Goal: Information Seeking & Learning: Learn about a topic

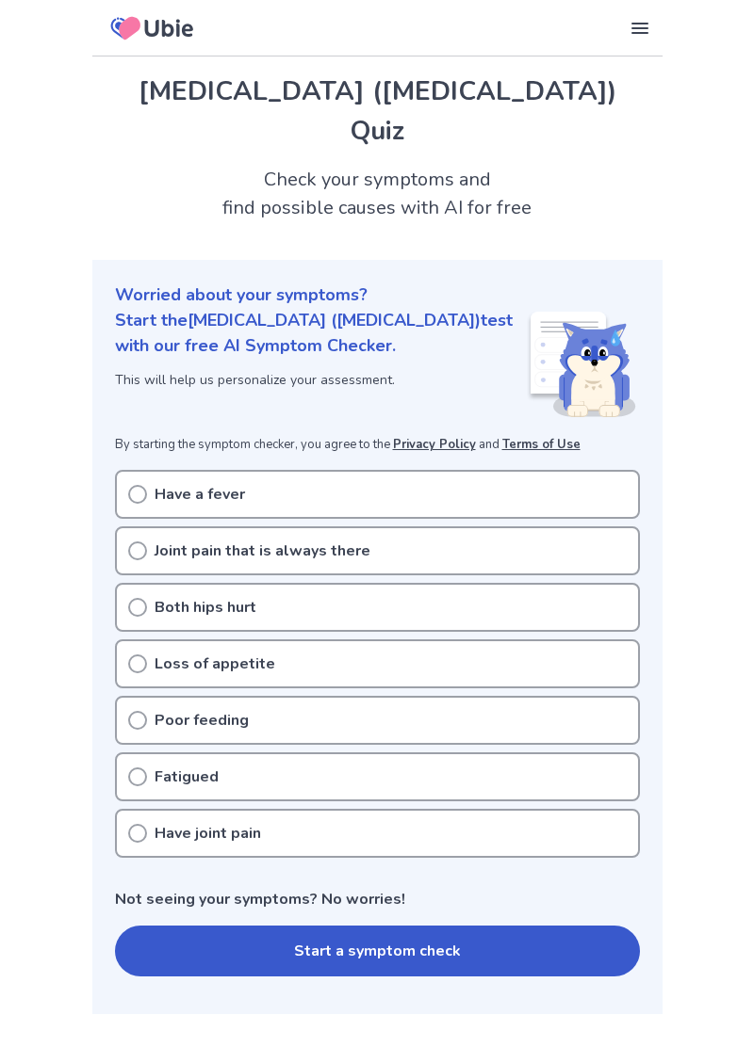
click at [140, 640] on div "Loss of appetite" at bounding box center [377, 664] width 525 height 49
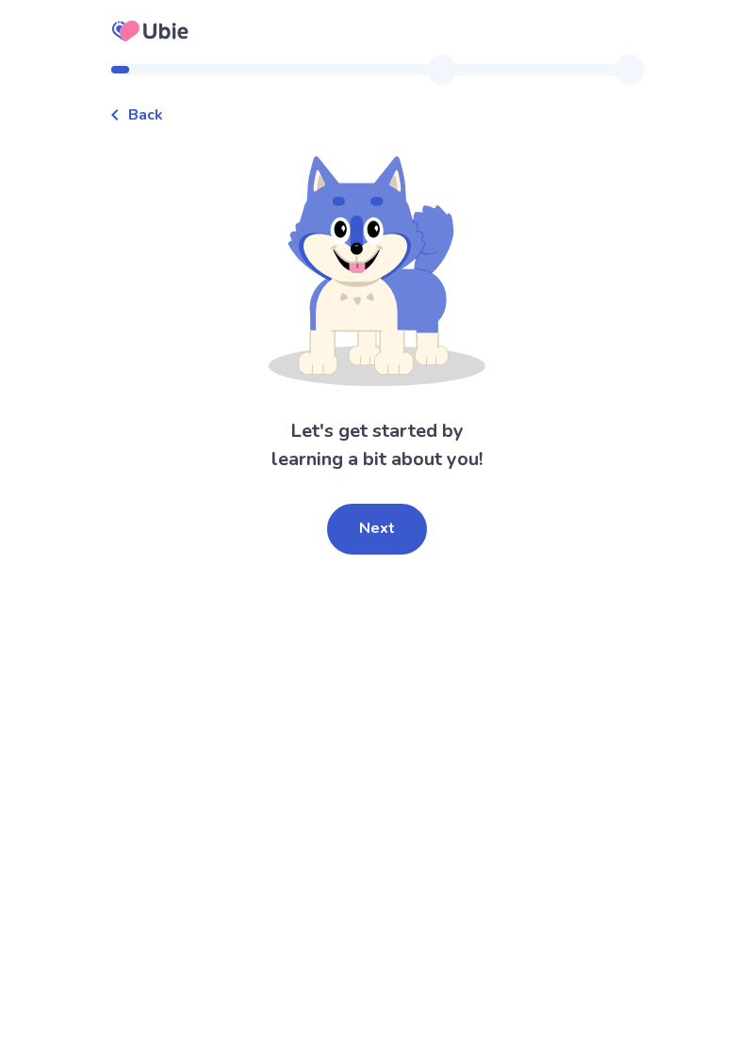
click at [381, 514] on button "Next" at bounding box center [377, 529] width 100 height 51
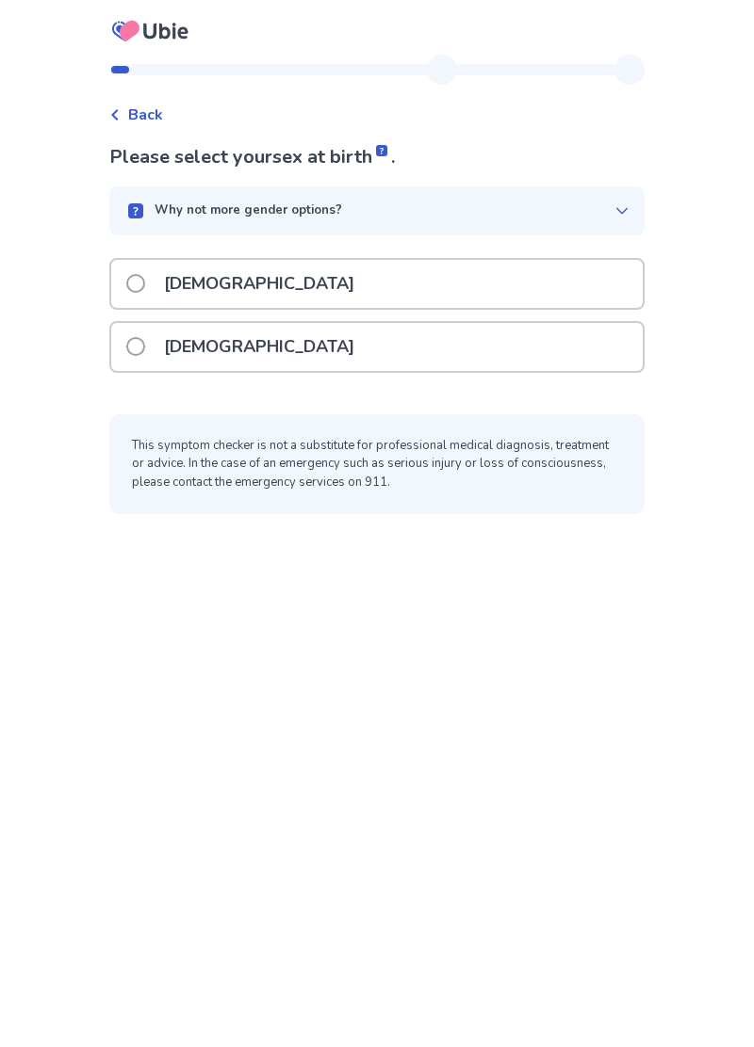
click at [145, 348] on span at bounding box center [135, 346] width 19 height 19
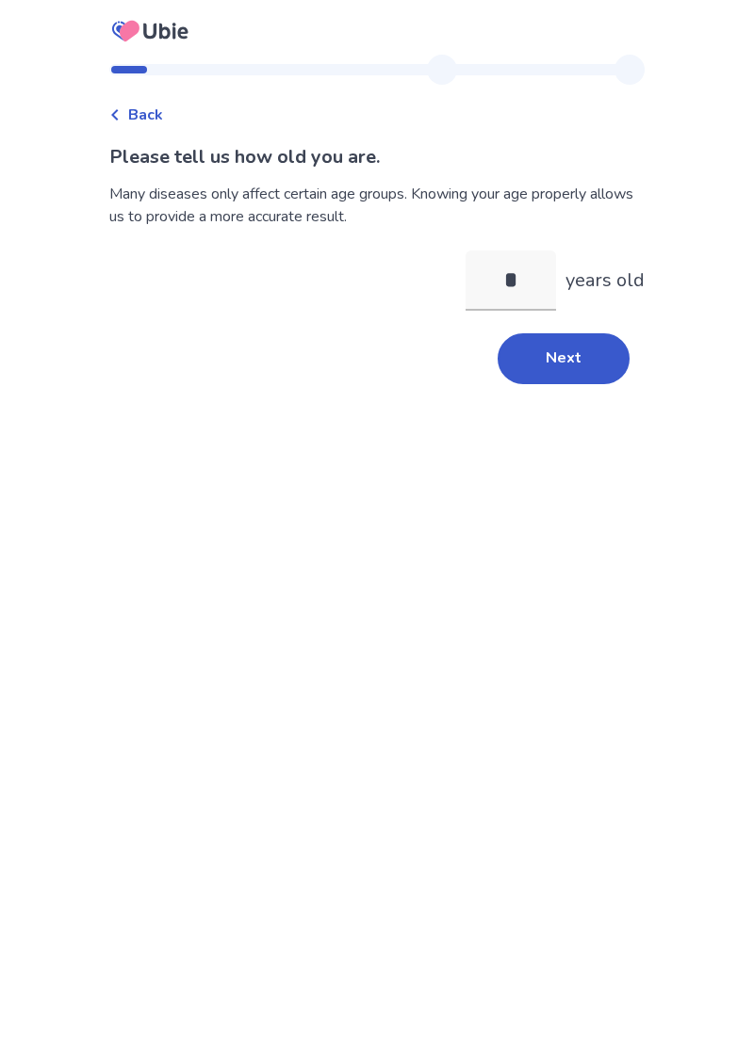
type input "**"
click at [567, 352] on button "Next" at bounding box center [563, 358] width 132 height 51
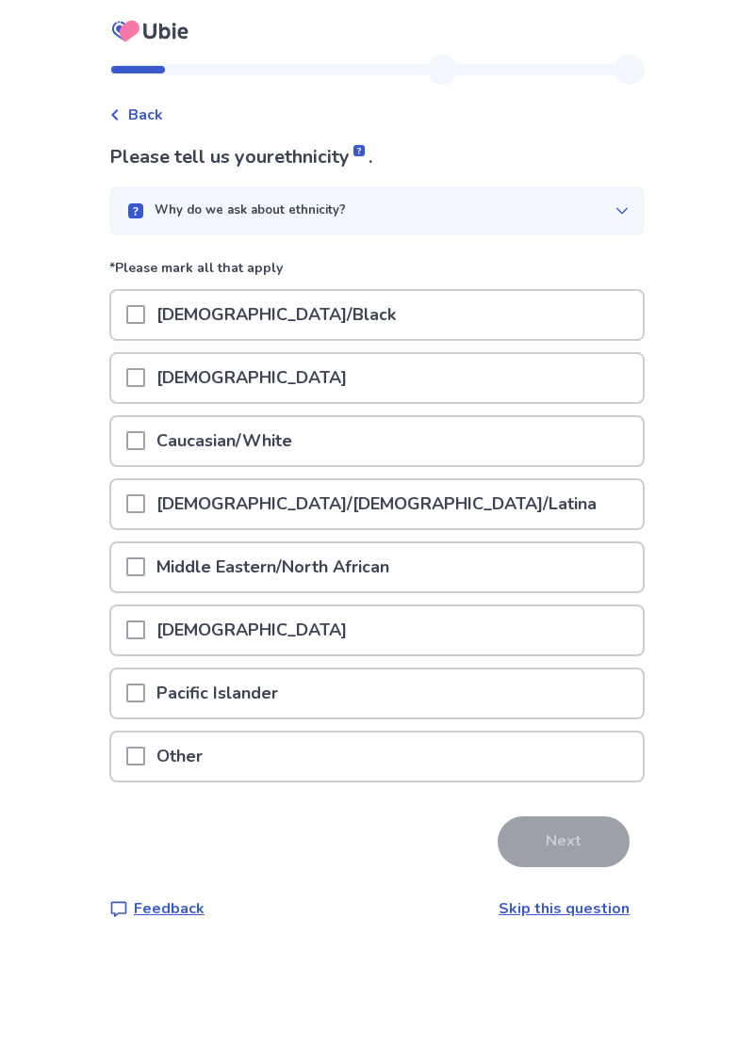
click at [614, 215] on icon at bounding box center [621, 210] width 15 height 15
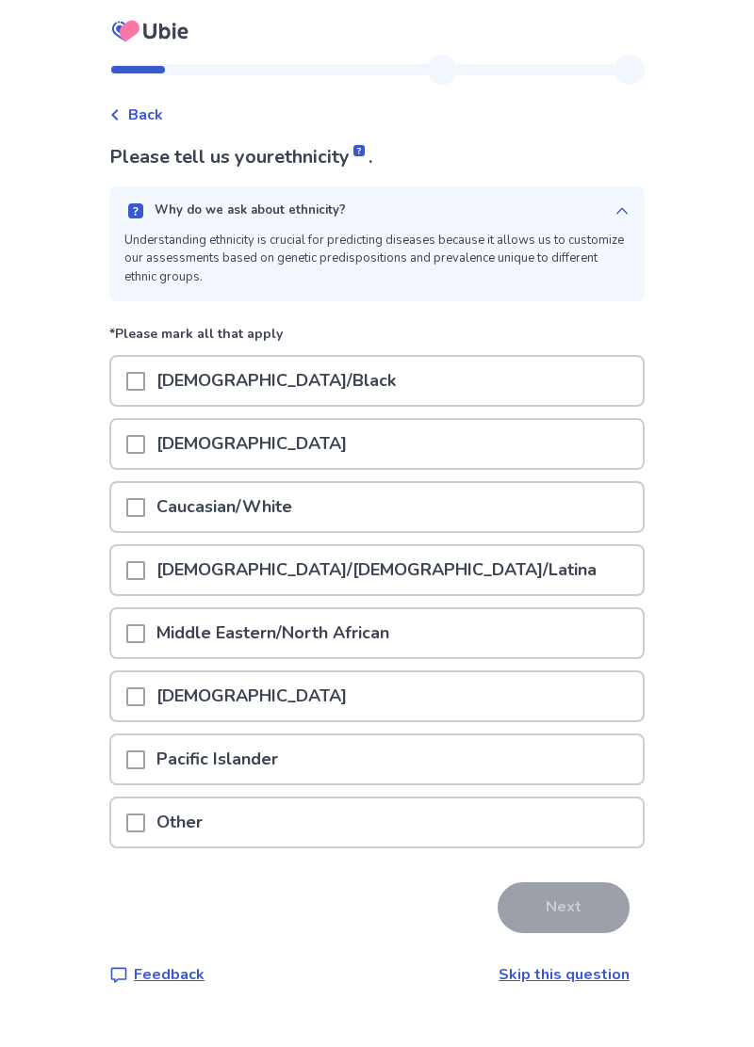
click at [142, 513] on span at bounding box center [135, 507] width 19 height 19
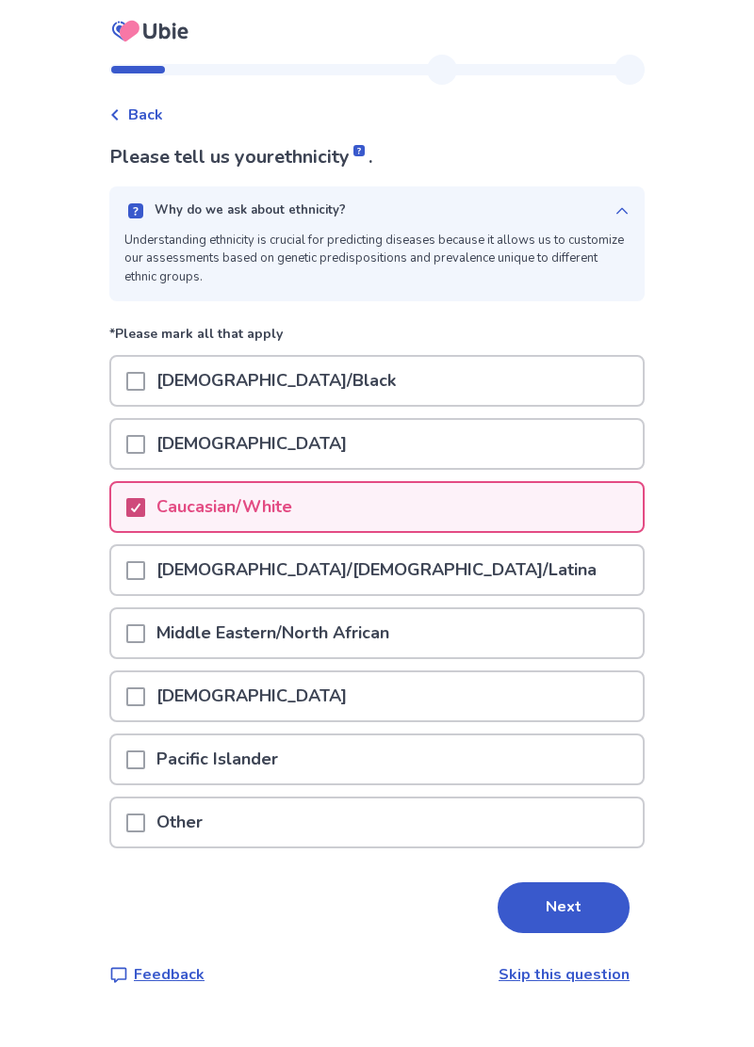
click at [545, 916] on button "Next" at bounding box center [563, 908] width 132 height 51
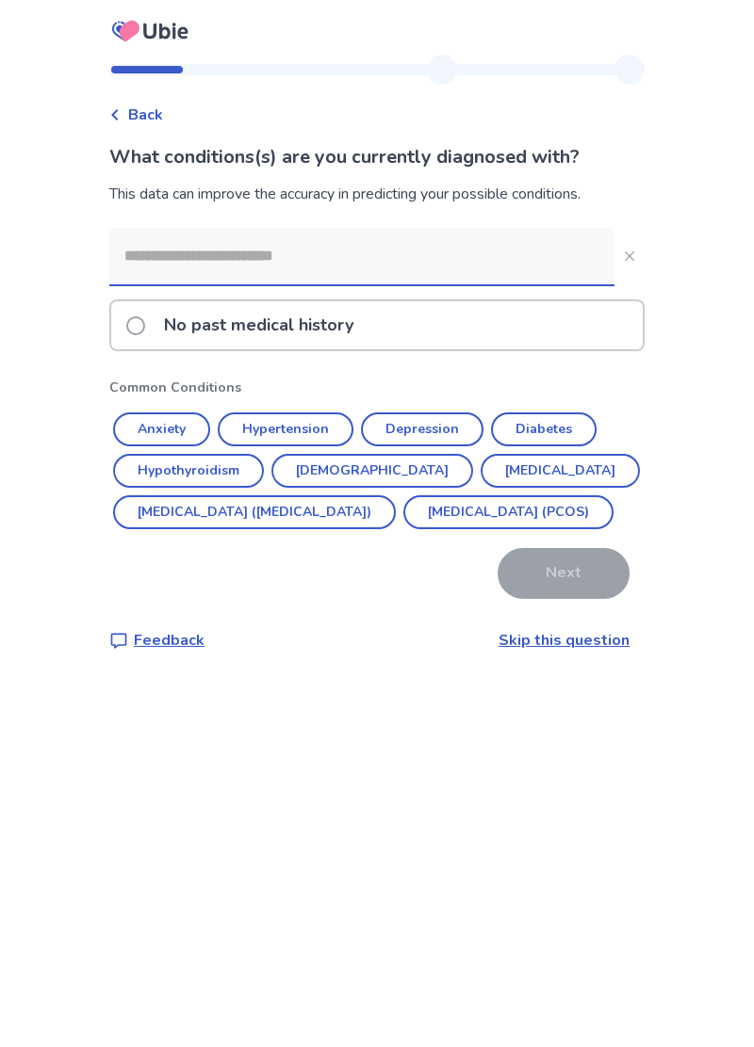
click at [177, 259] on input at bounding box center [361, 256] width 505 height 57
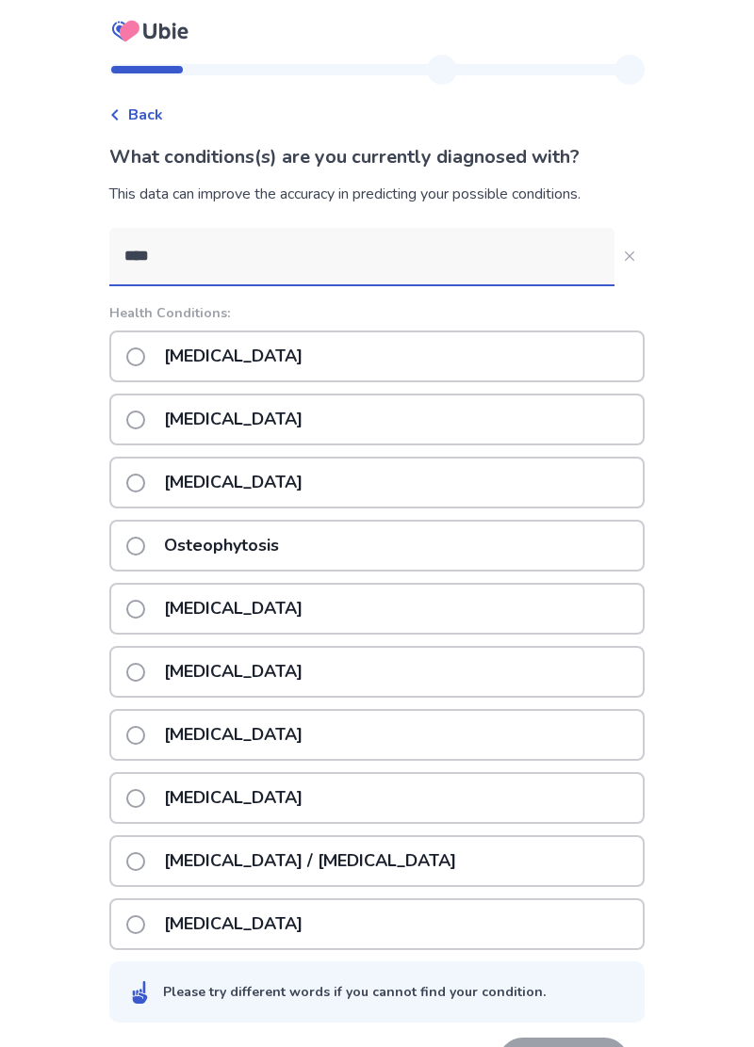
type input "*****"
click at [266, 620] on p "Osteoporosis" at bounding box center [233, 609] width 161 height 48
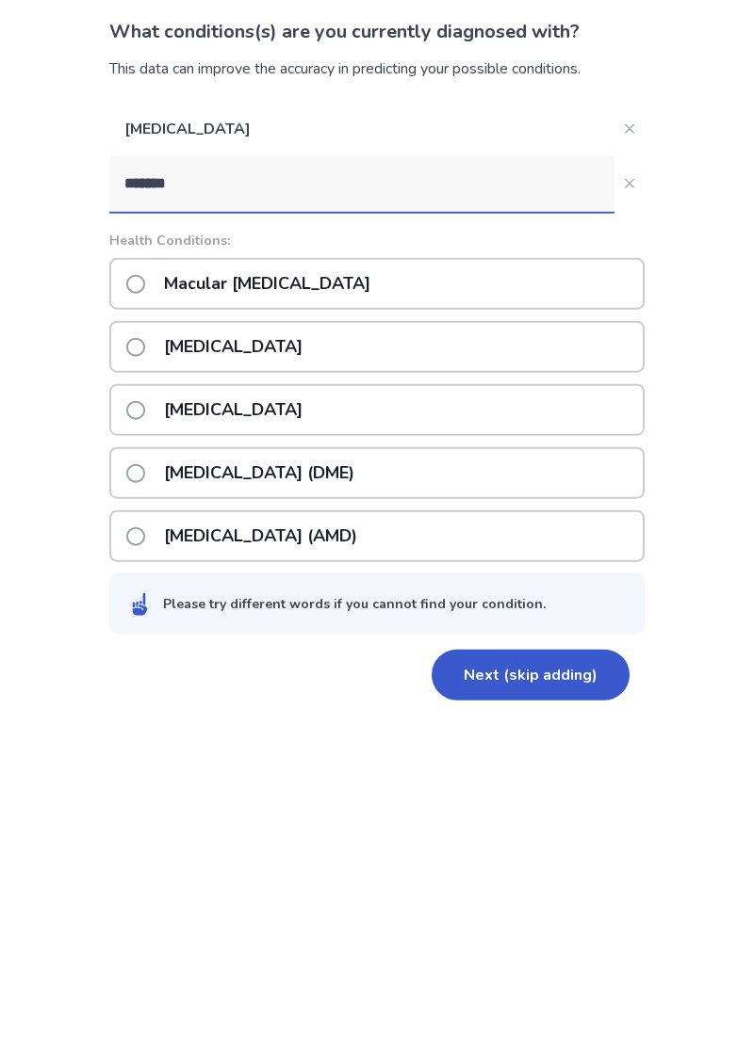
type input "*******"
click at [145, 665] on span at bounding box center [135, 662] width 19 height 19
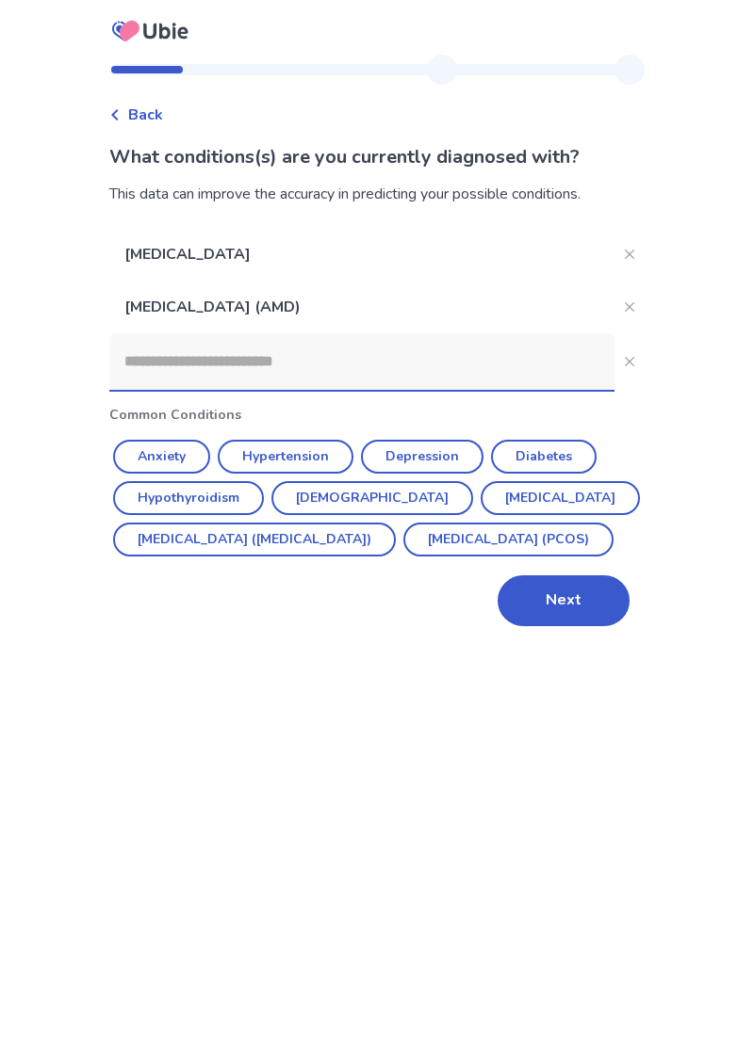
click at [559, 626] on button "Next" at bounding box center [563, 601] width 132 height 51
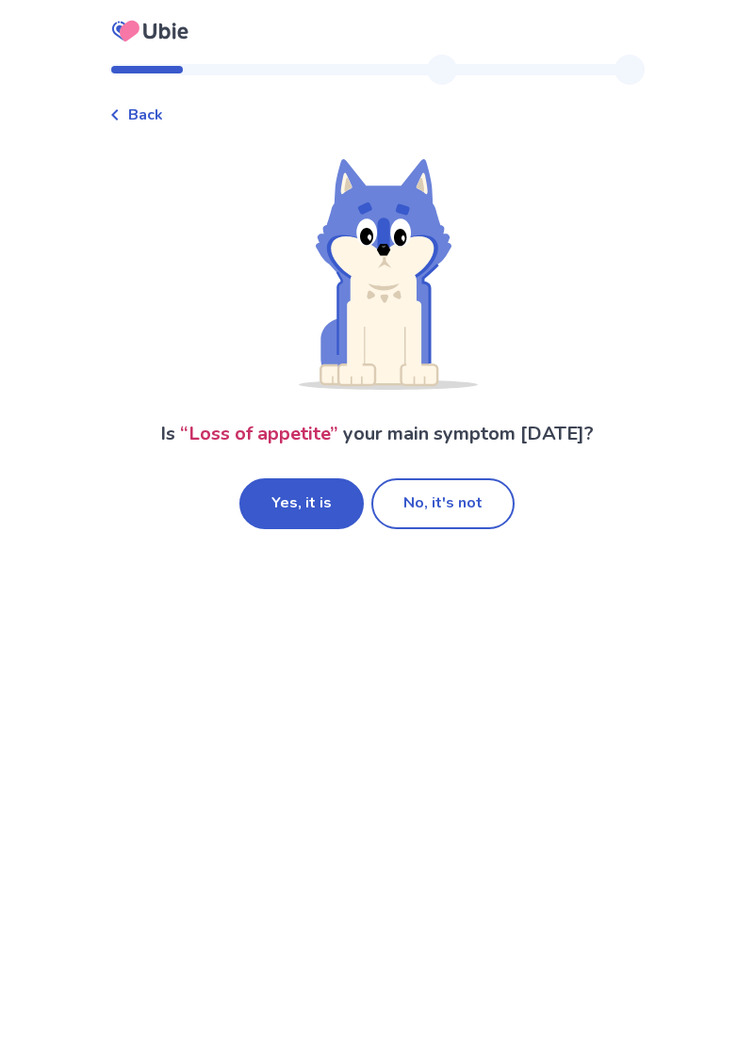
click at [445, 501] on button "No, it's not" at bounding box center [442, 503] width 143 height 51
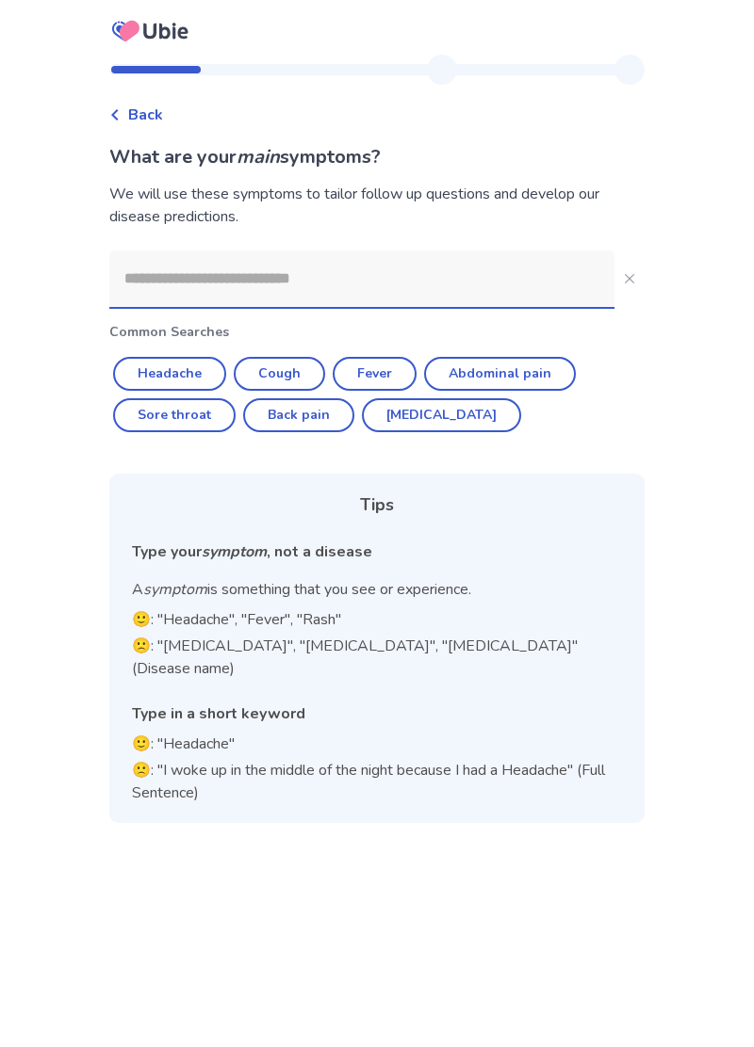
click at [192, 425] on button "Sore throat" at bounding box center [174, 415] width 122 height 34
type input "**********"
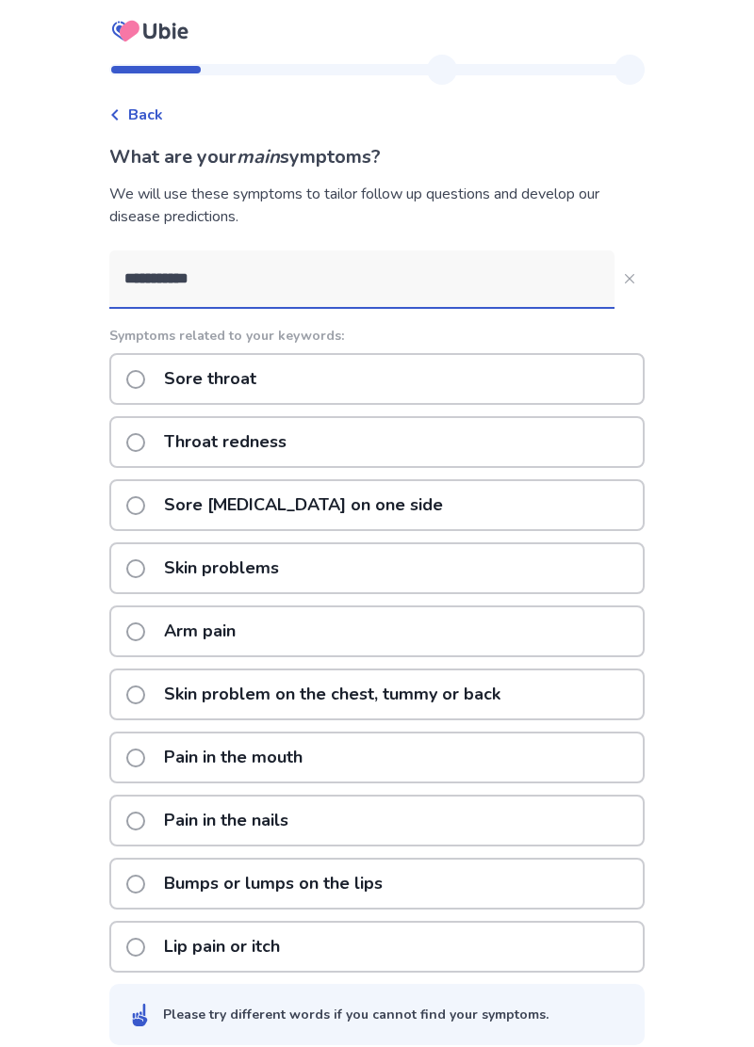
click at [154, 522] on label "Sore throat with pain on one side" at bounding box center [290, 505] width 328 height 48
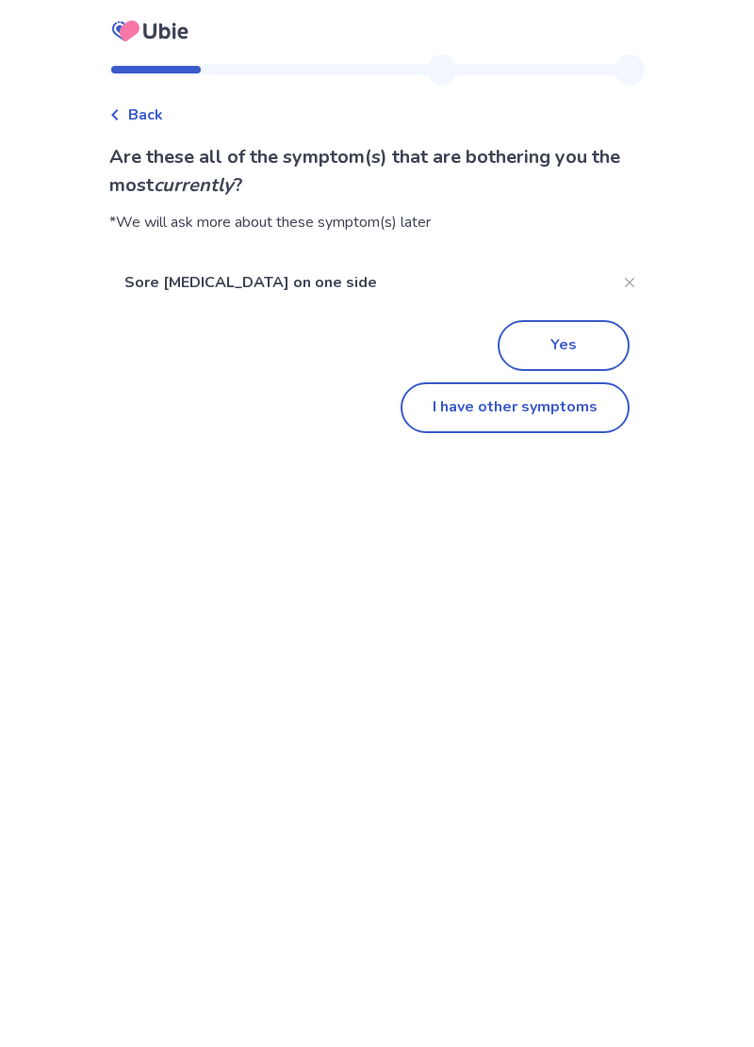
click at [497, 410] on button "I have other symptoms" at bounding box center [514, 407] width 229 height 51
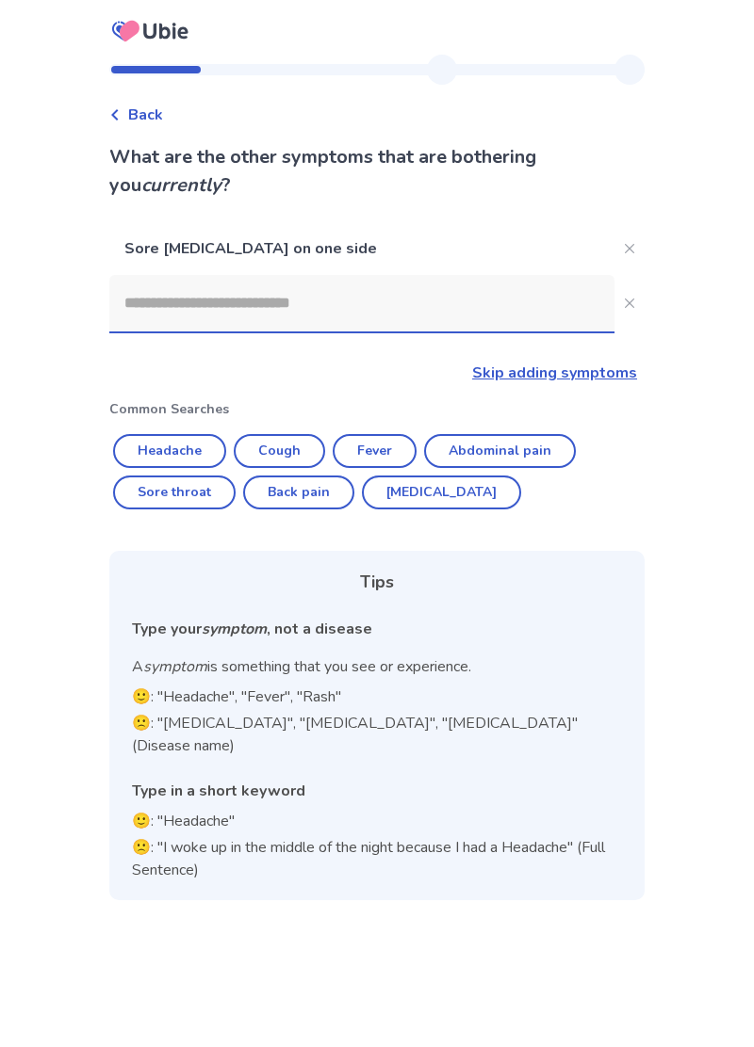
click at [182, 300] on input at bounding box center [361, 303] width 505 height 57
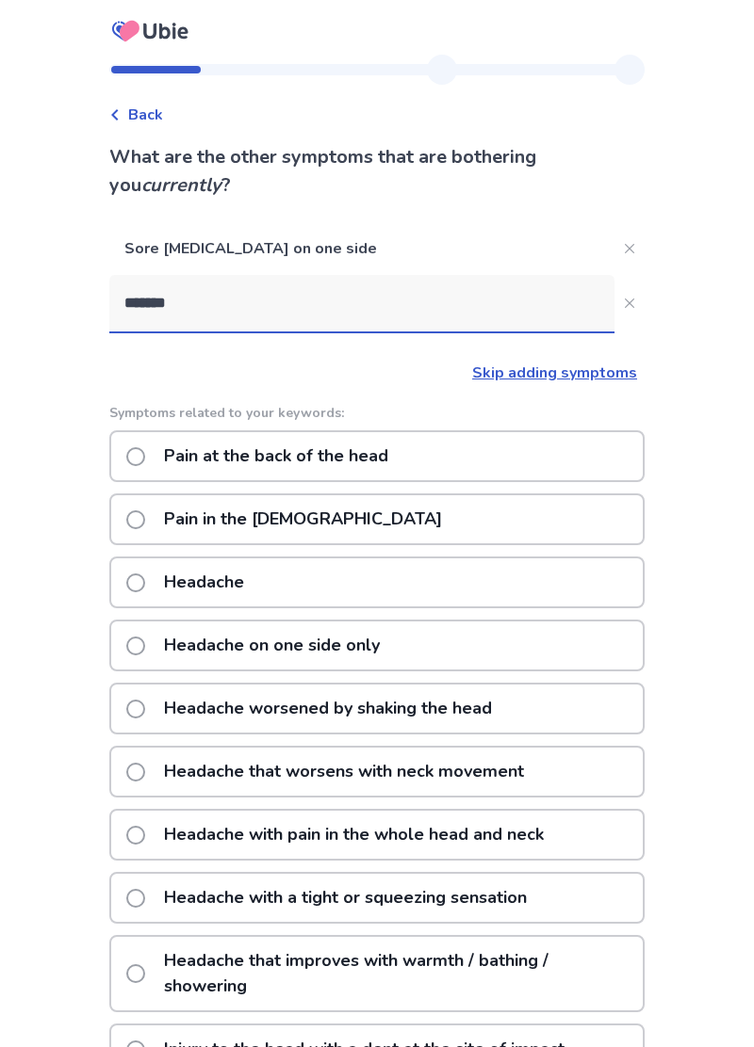
type input "********"
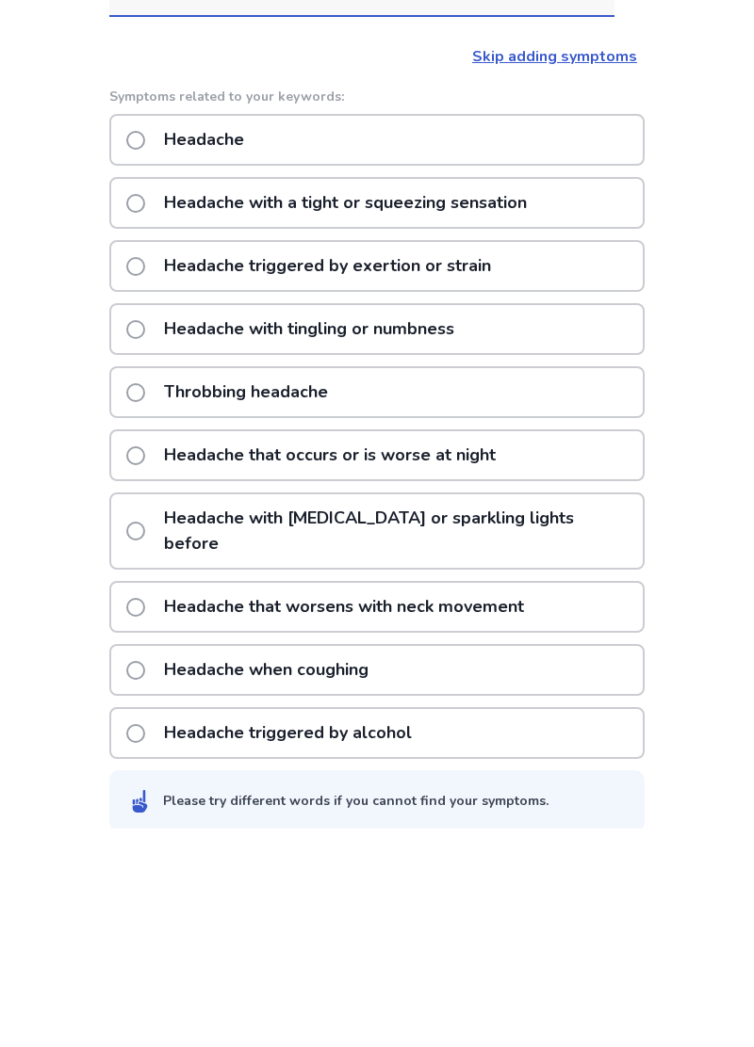
scroll to position [98, 0]
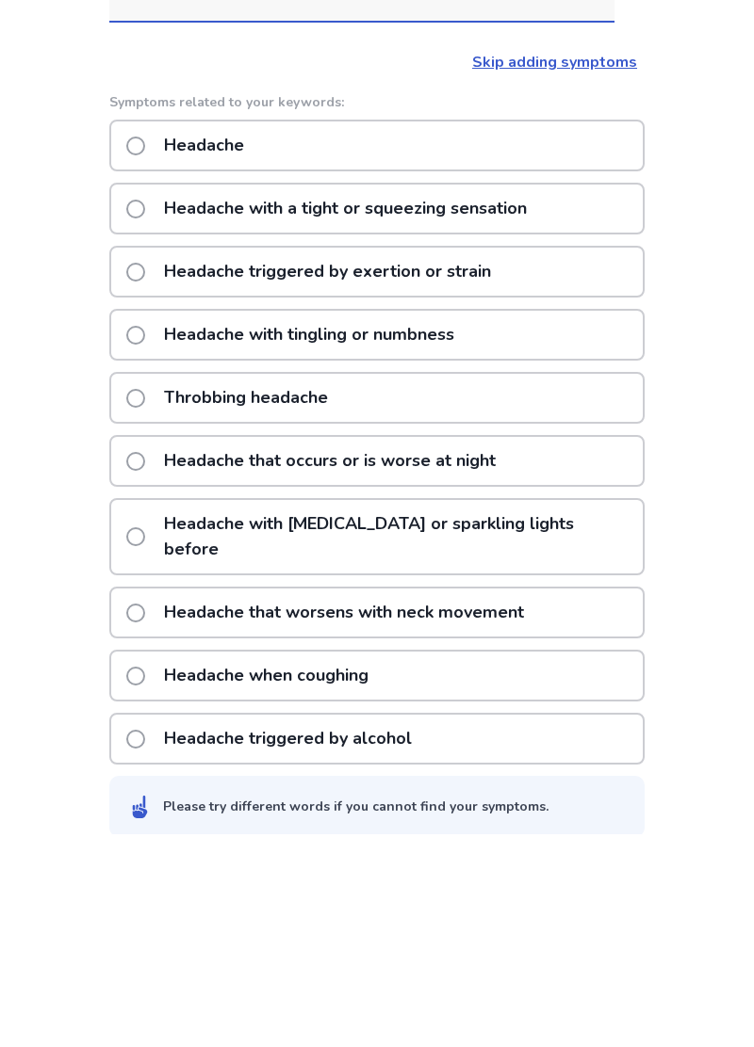
click at [145, 365] on span at bounding box center [135, 358] width 19 height 19
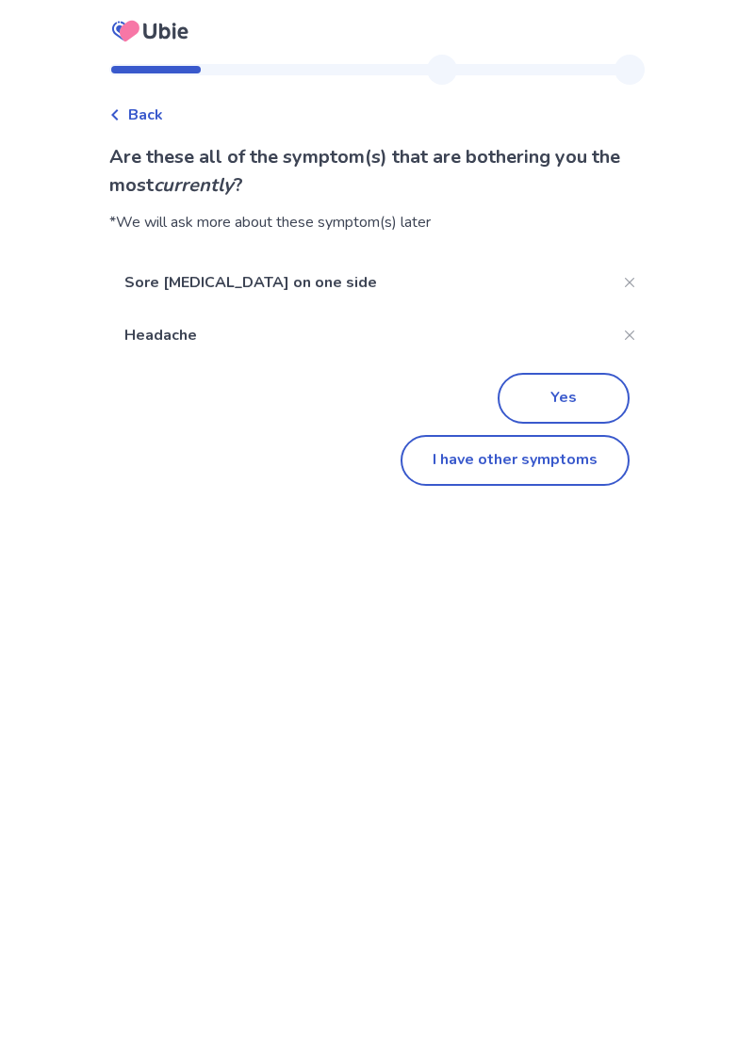
click at [571, 467] on button "I have other symptoms" at bounding box center [514, 460] width 229 height 51
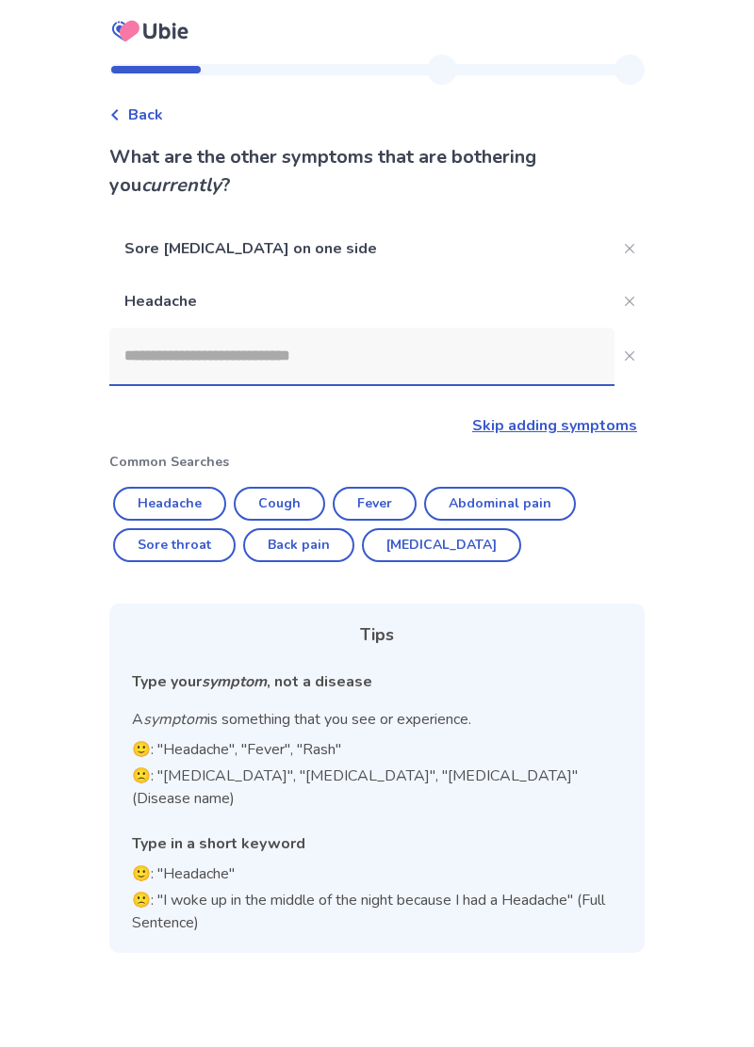
click at [155, 328] on input at bounding box center [361, 356] width 505 height 57
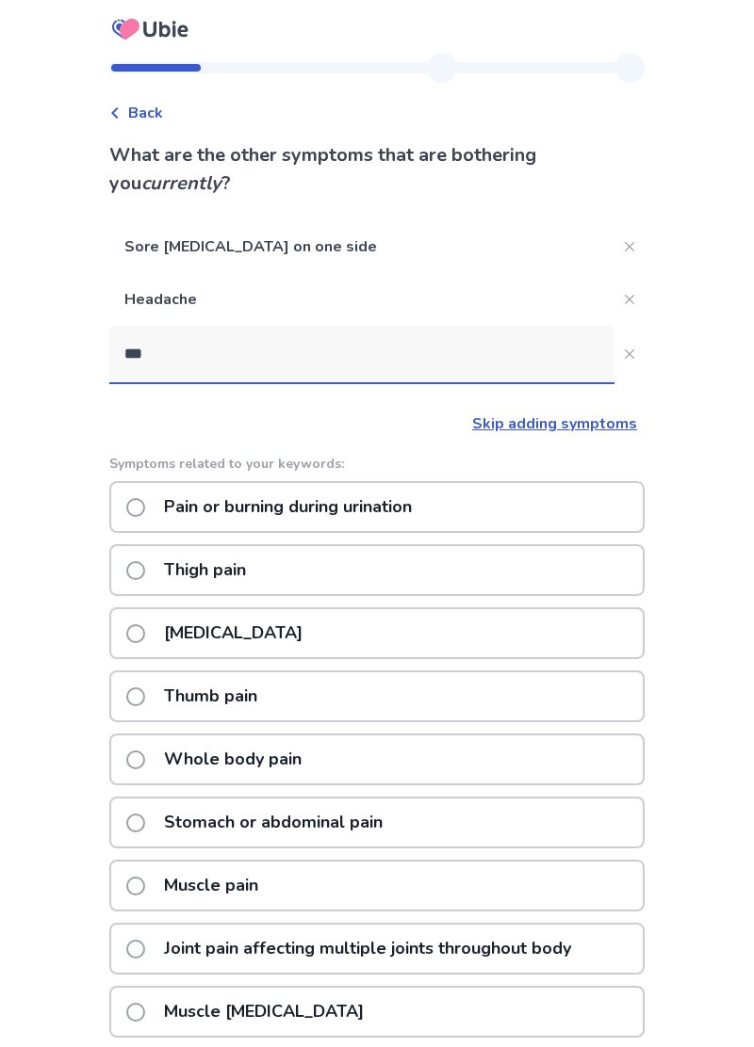
scroll to position [0, 0]
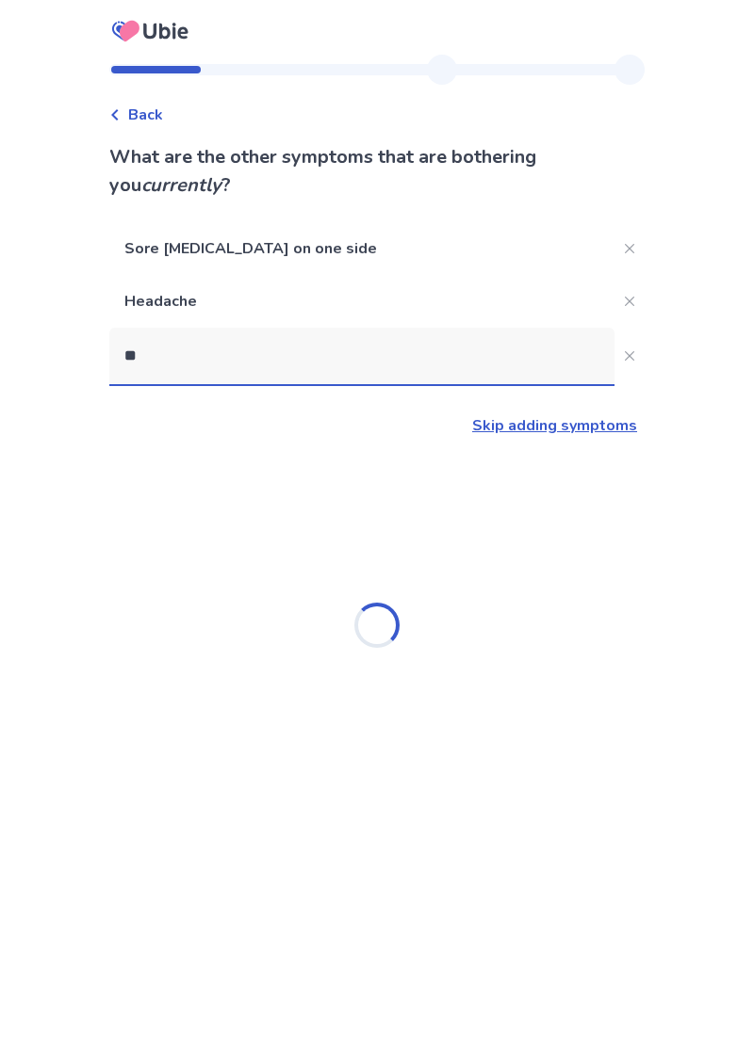
type input "*"
type input "**********"
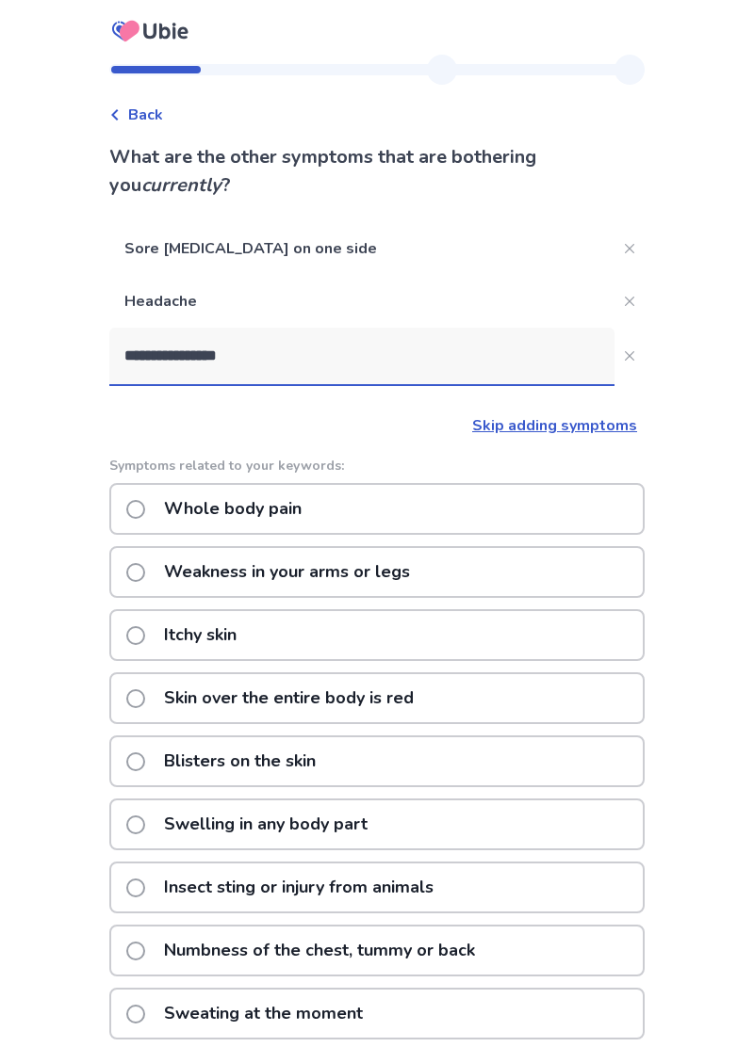
click at [145, 506] on span at bounding box center [135, 509] width 19 height 19
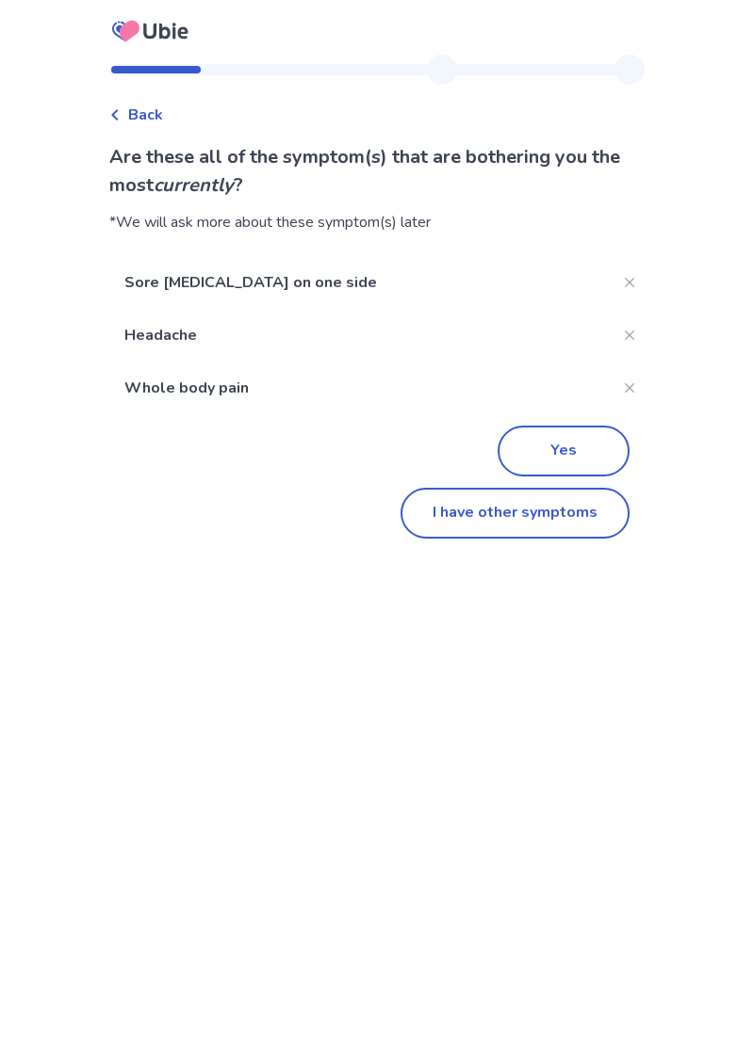
click at [490, 512] on button "I have other symptoms" at bounding box center [514, 513] width 229 height 51
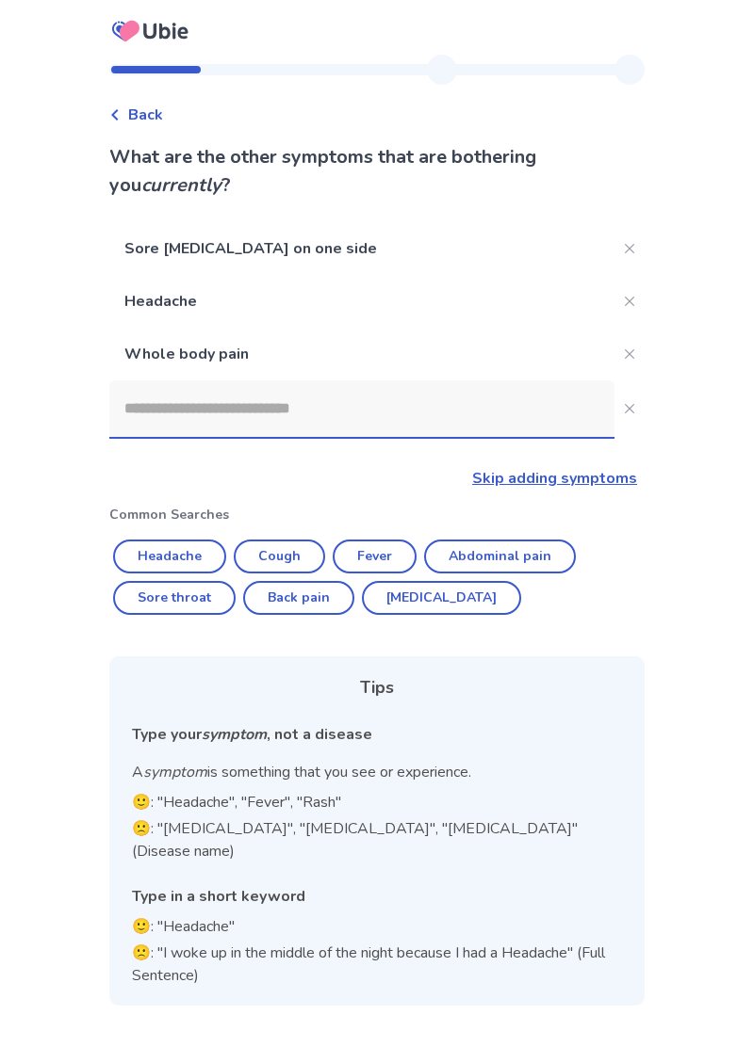
click at [183, 412] on input at bounding box center [361, 409] width 505 height 57
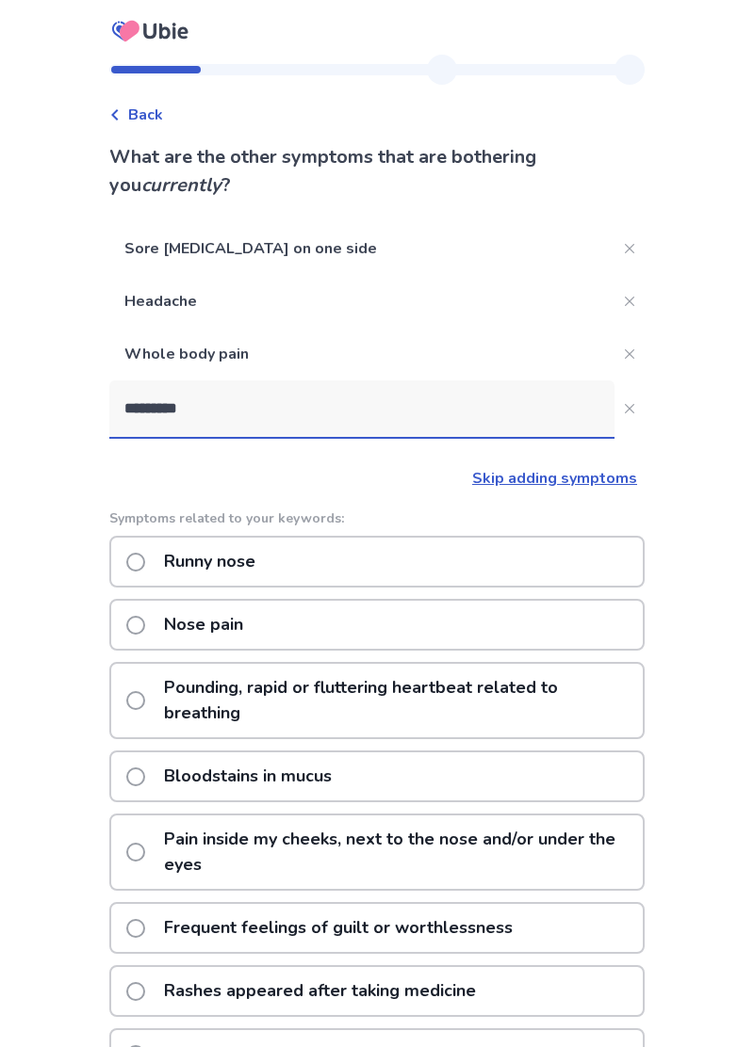
type input "*********"
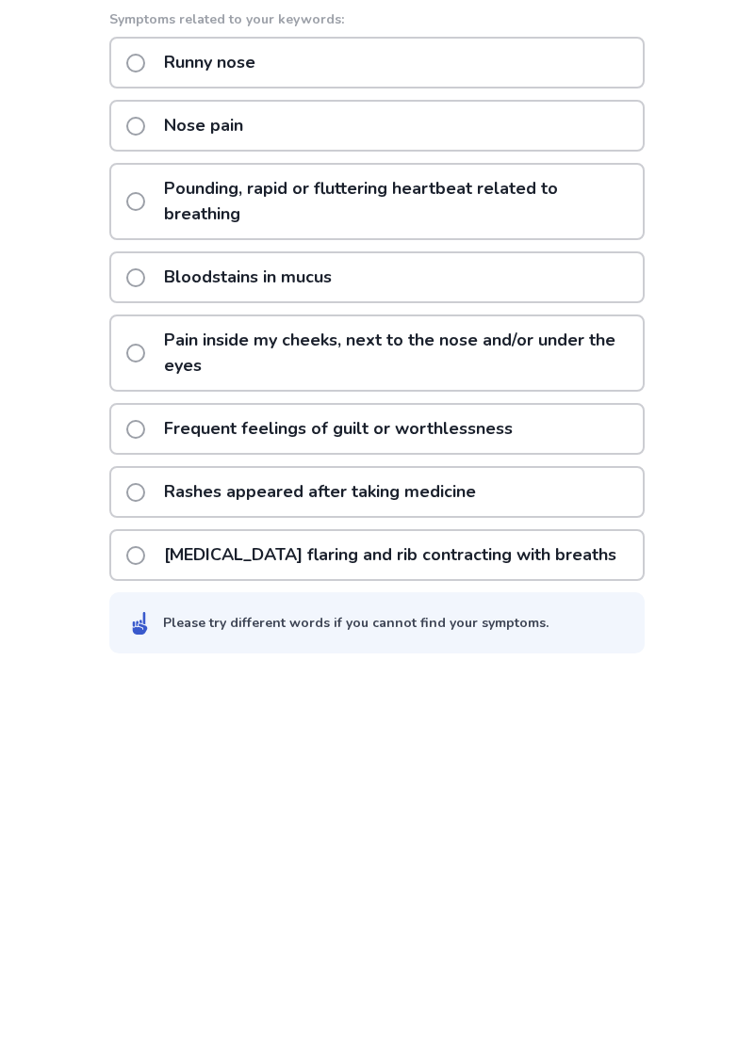
scroll to position [115, 0]
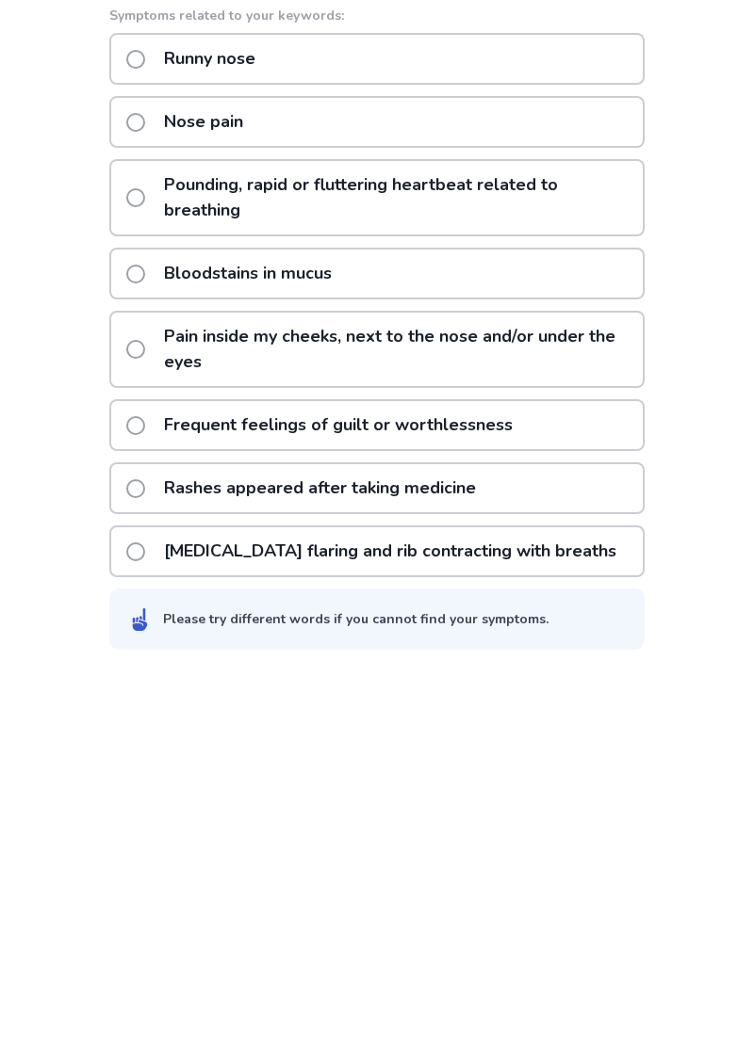
click at [145, 741] on span at bounding box center [135, 737] width 19 height 19
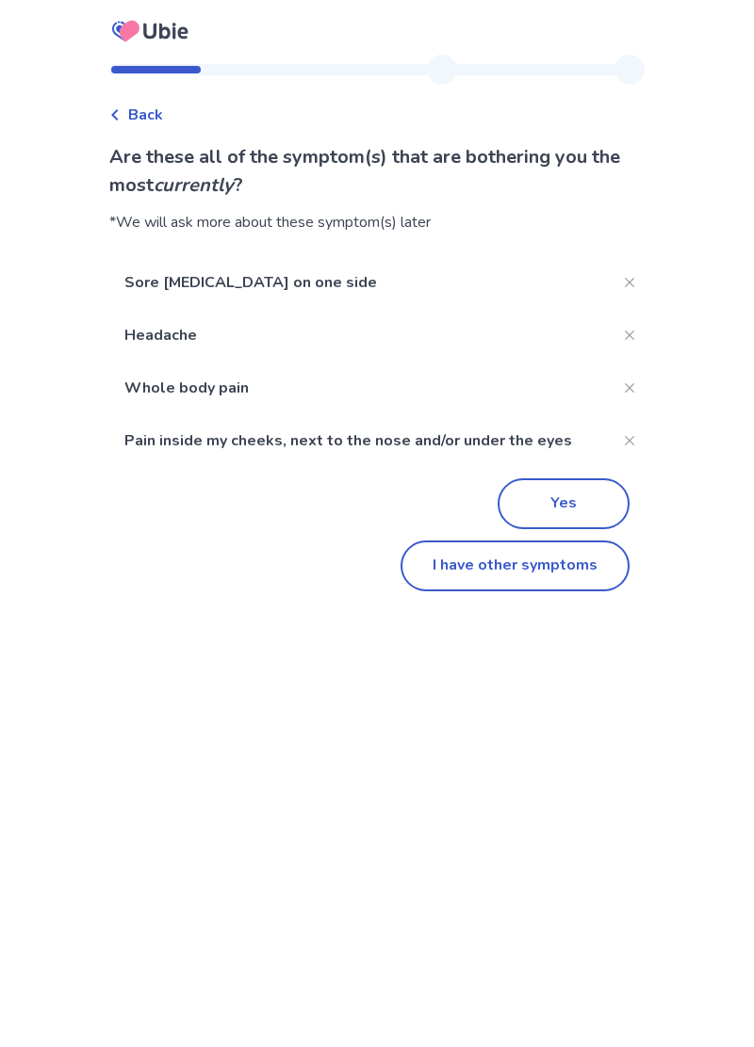
click at [490, 572] on button "I have other symptoms" at bounding box center [514, 566] width 229 height 51
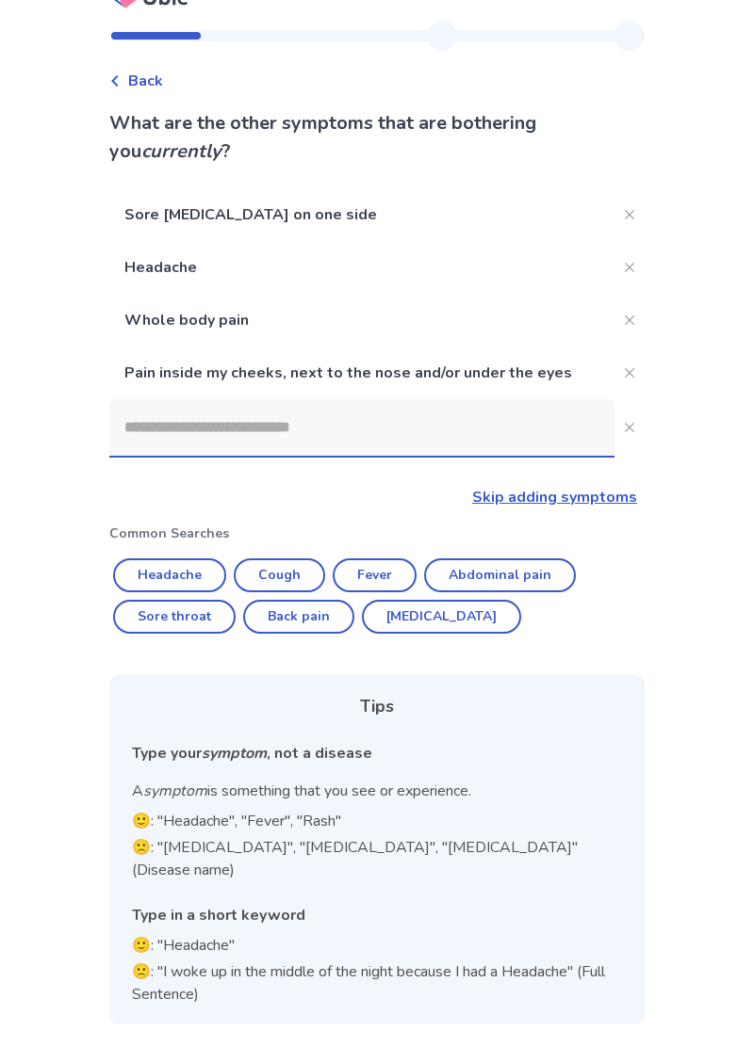
click at [186, 399] on input at bounding box center [361, 427] width 505 height 57
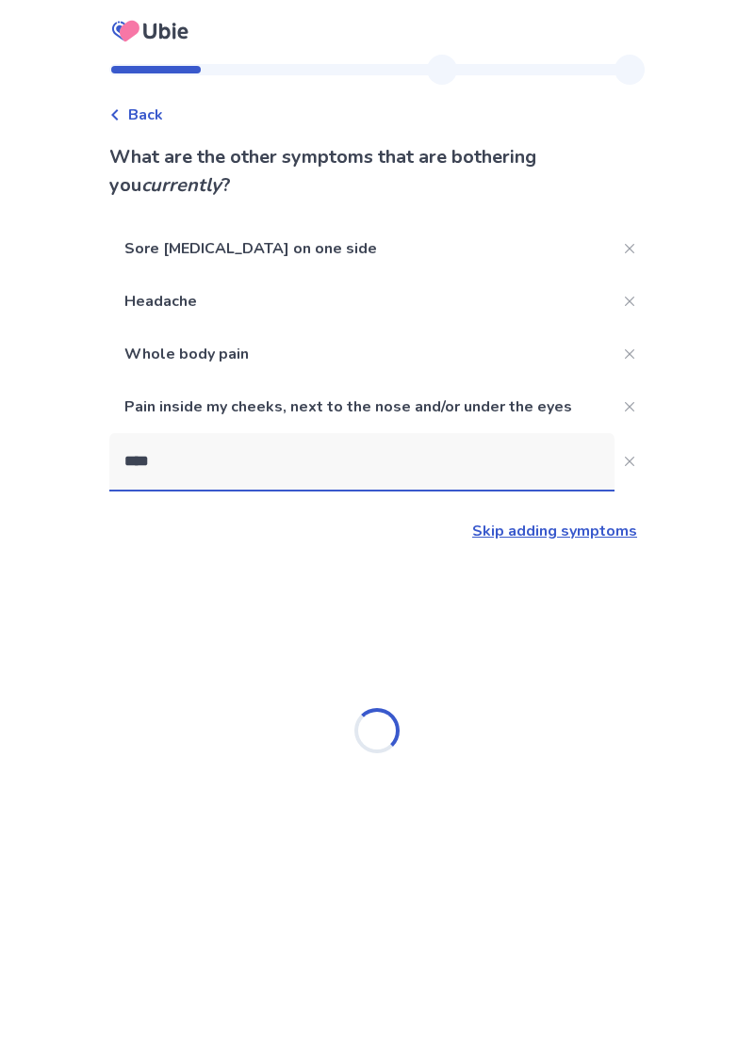
type input "*****"
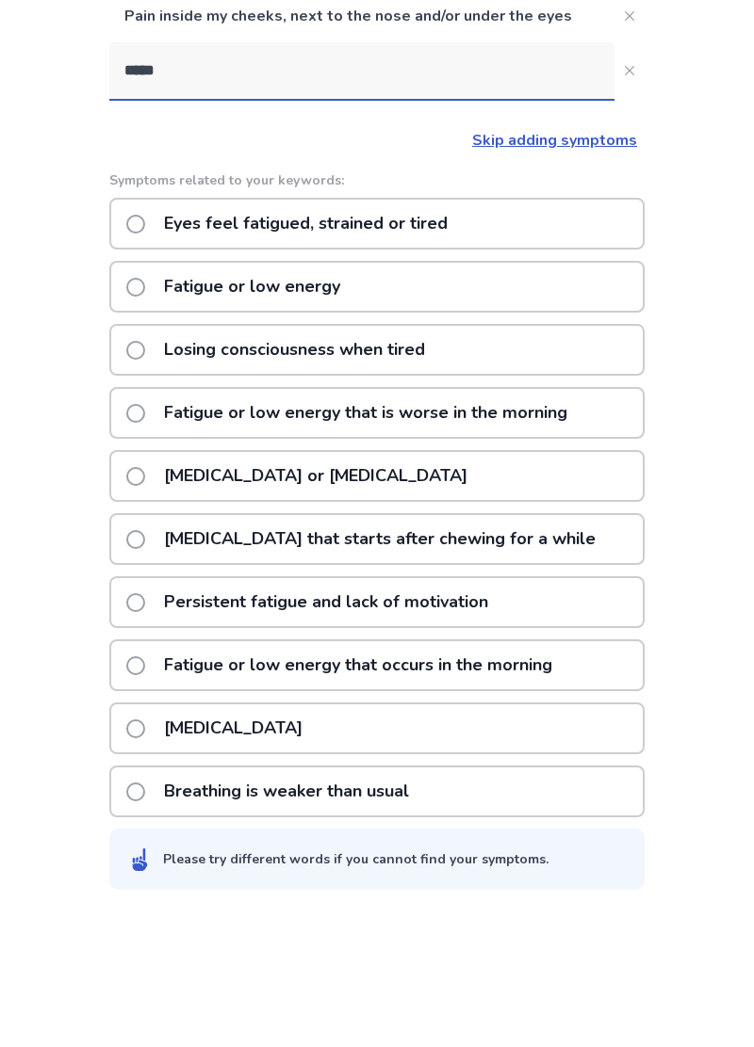
scroll to position [256, 0]
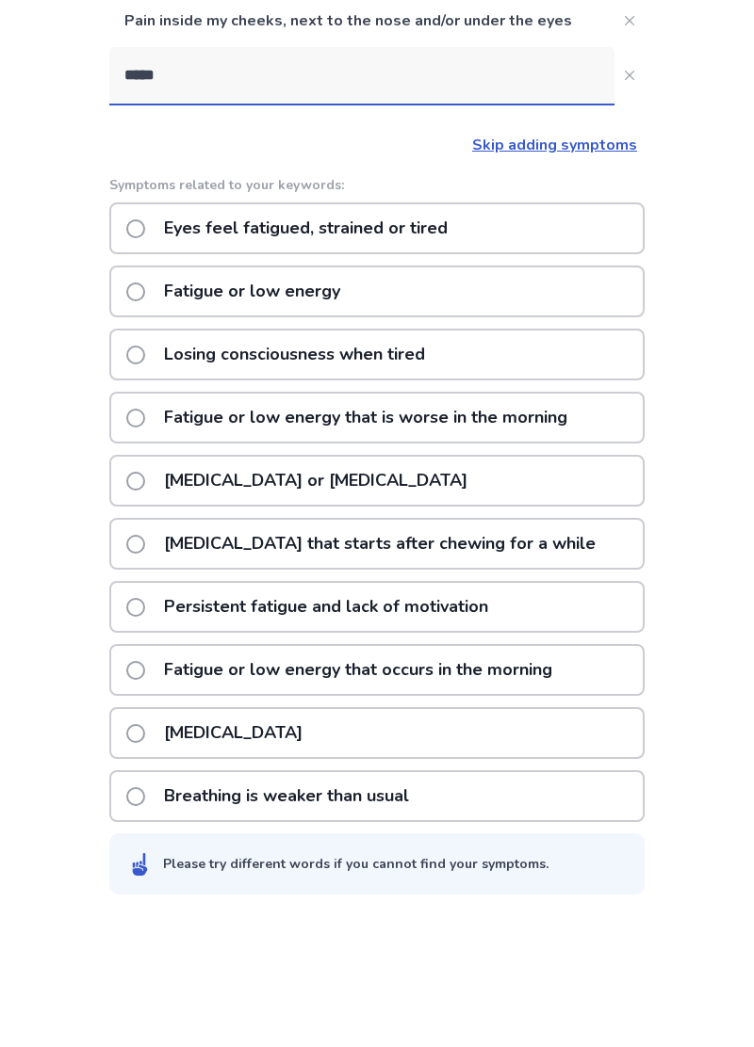
click at [145, 416] on span at bounding box center [135, 422] width 19 height 19
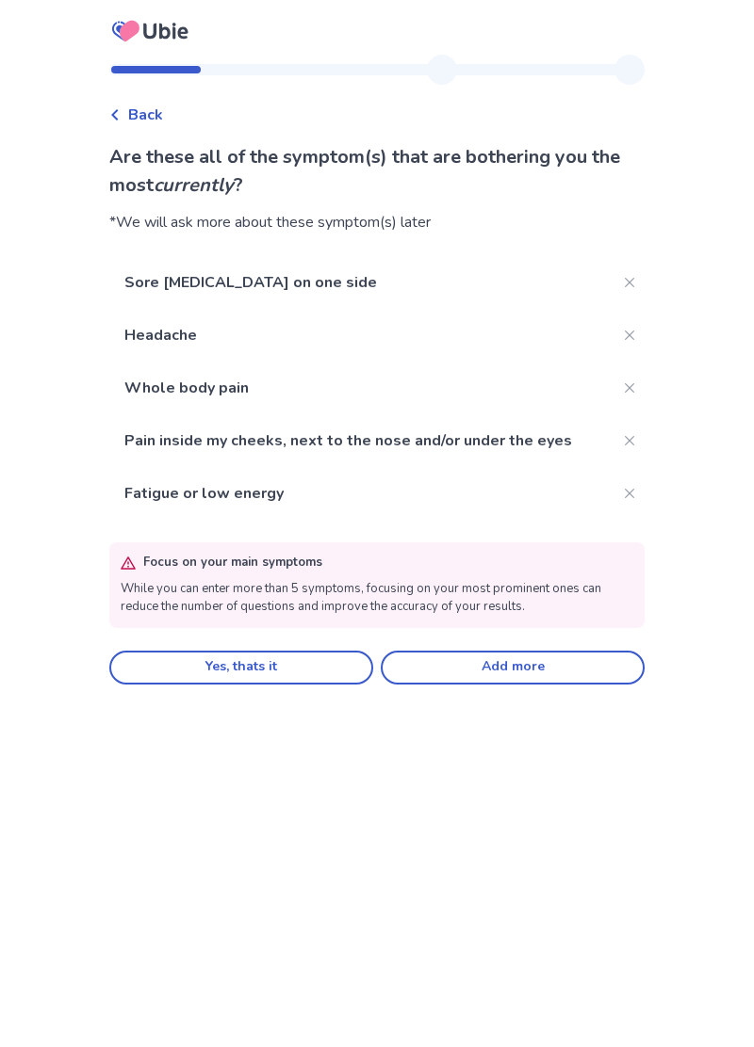
click at [252, 675] on button "Yes, thats it" at bounding box center [241, 668] width 264 height 34
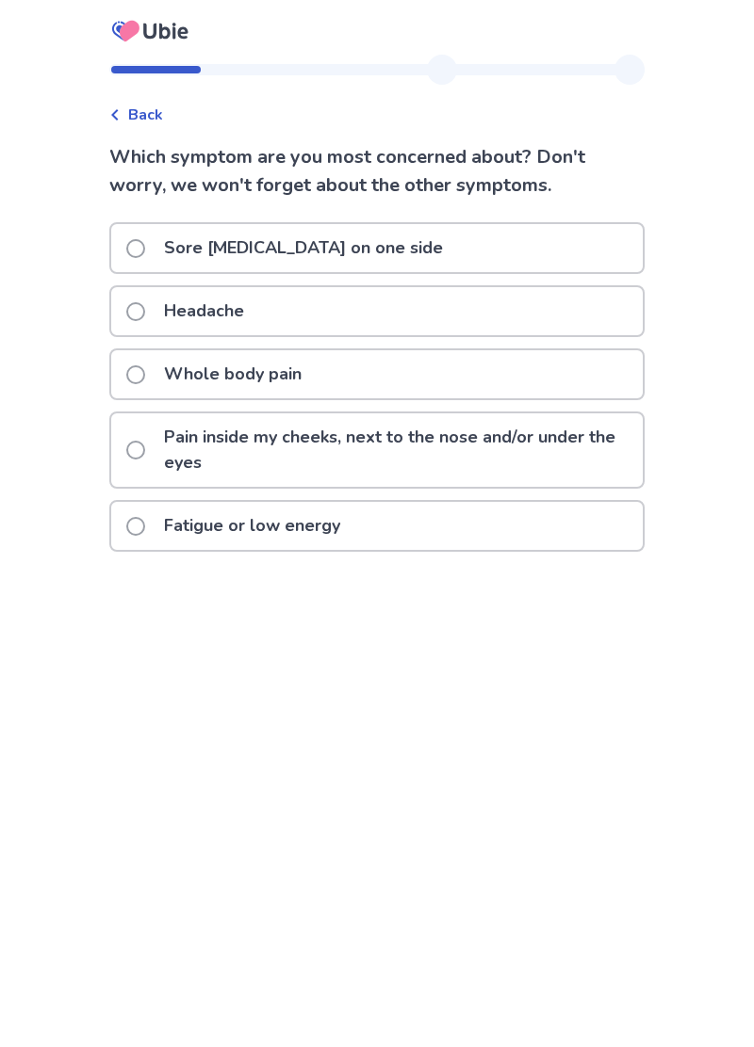
click at [145, 249] on span at bounding box center [135, 248] width 19 height 19
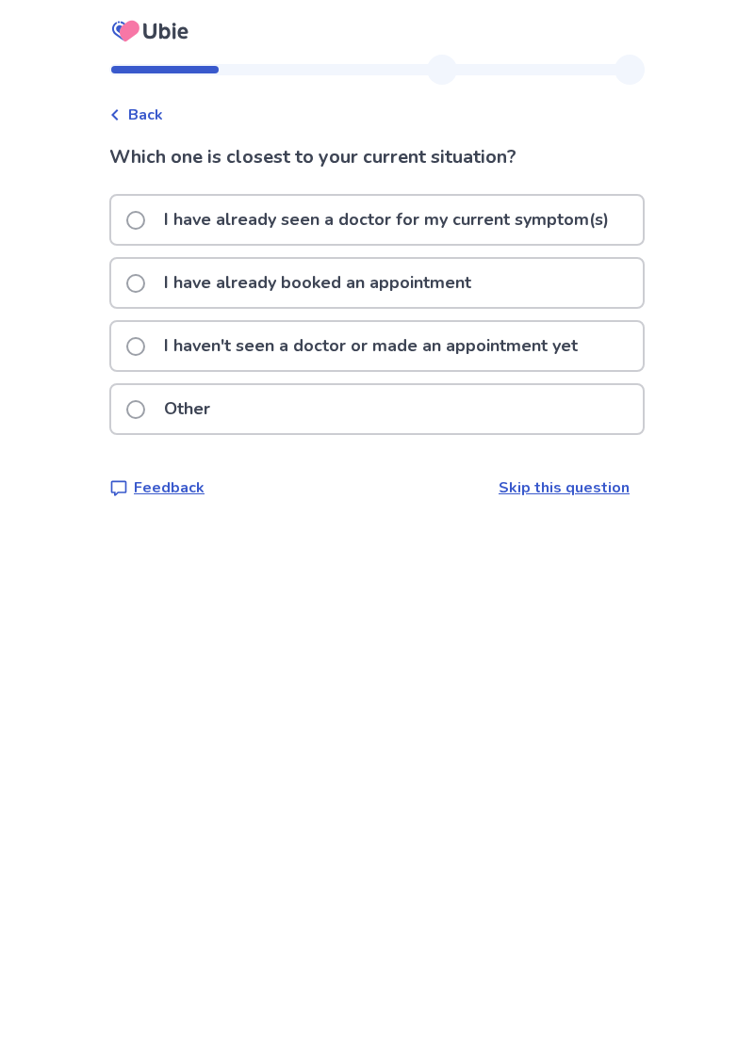
click at [145, 350] on span at bounding box center [135, 346] width 19 height 19
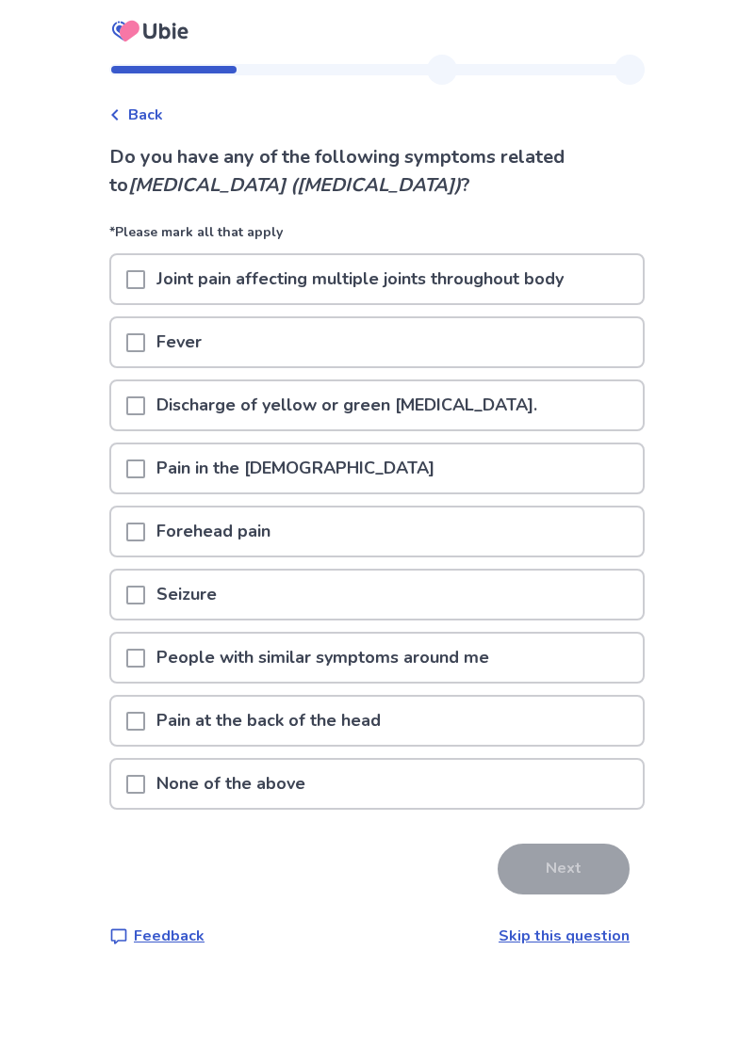
click at [145, 473] on span at bounding box center [135, 469] width 19 height 19
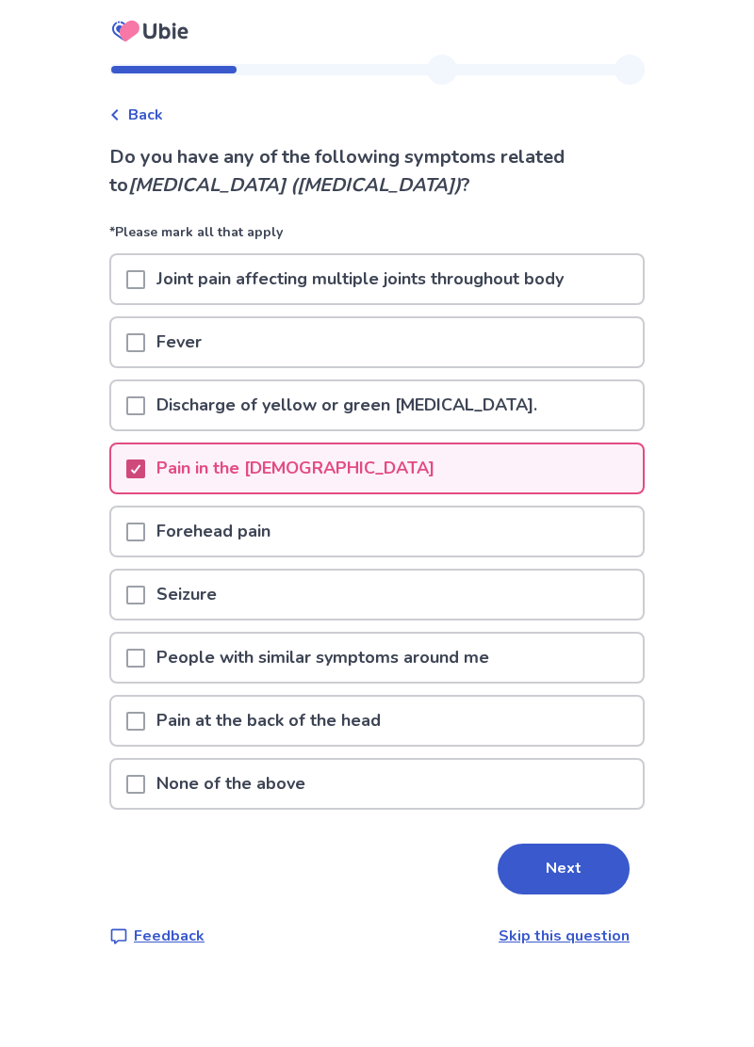
click at [145, 537] on span at bounding box center [135, 532] width 19 height 19
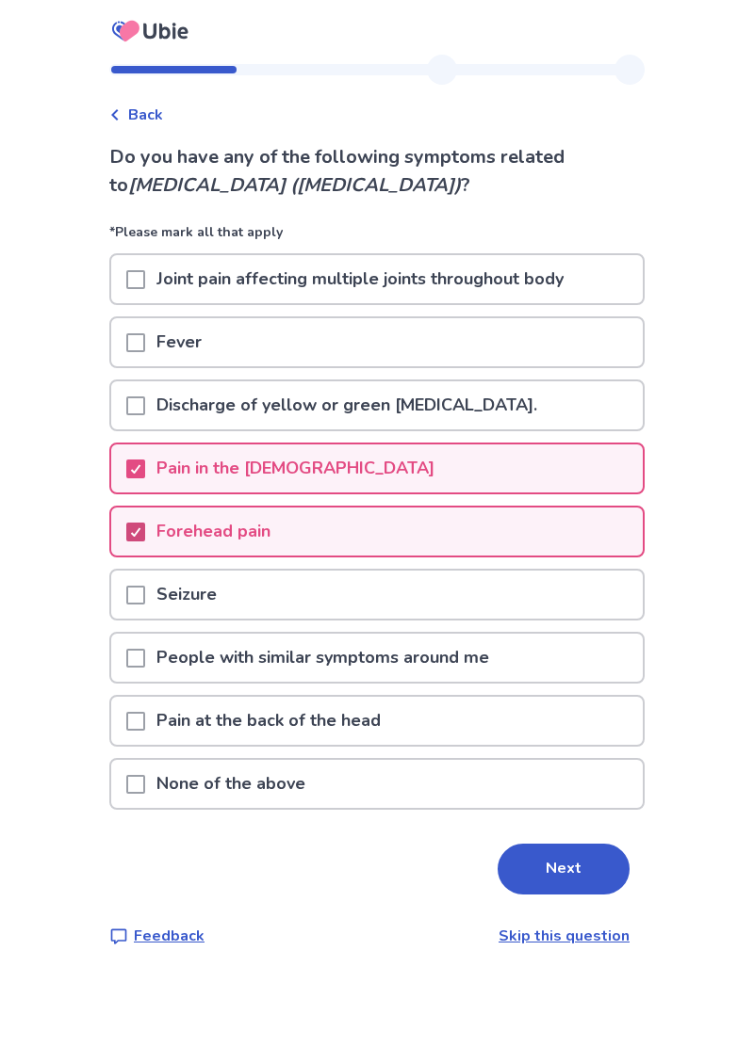
click at [542, 869] on button "Next" at bounding box center [563, 869] width 132 height 51
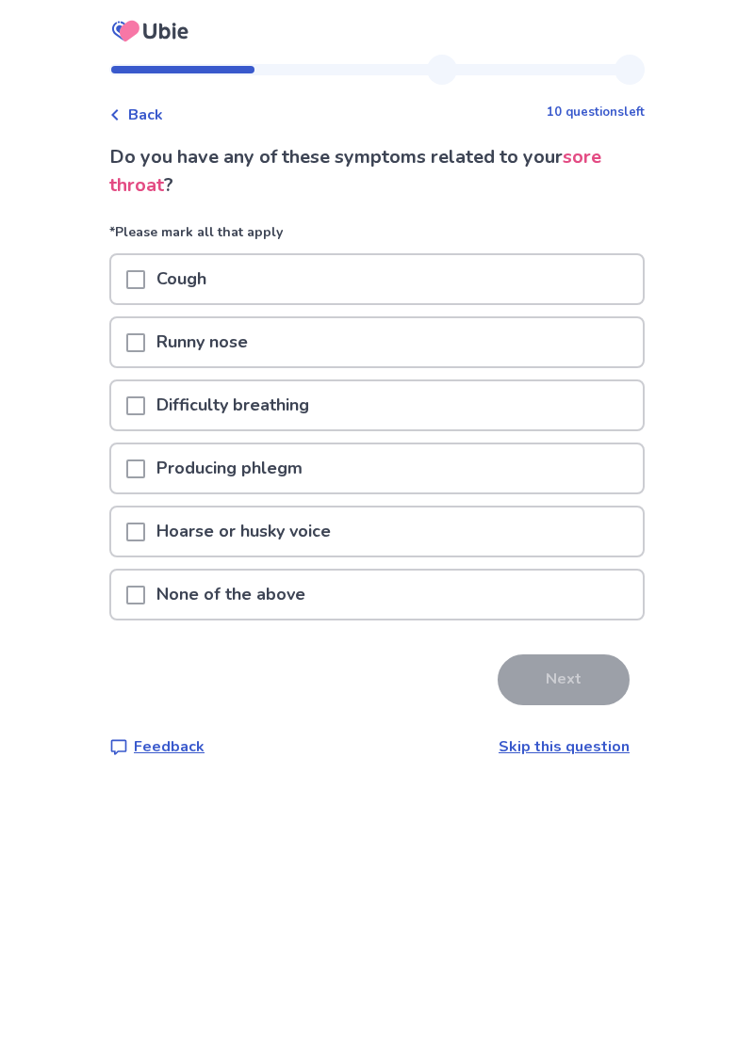
click at [144, 608] on div at bounding box center [135, 595] width 19 height 48
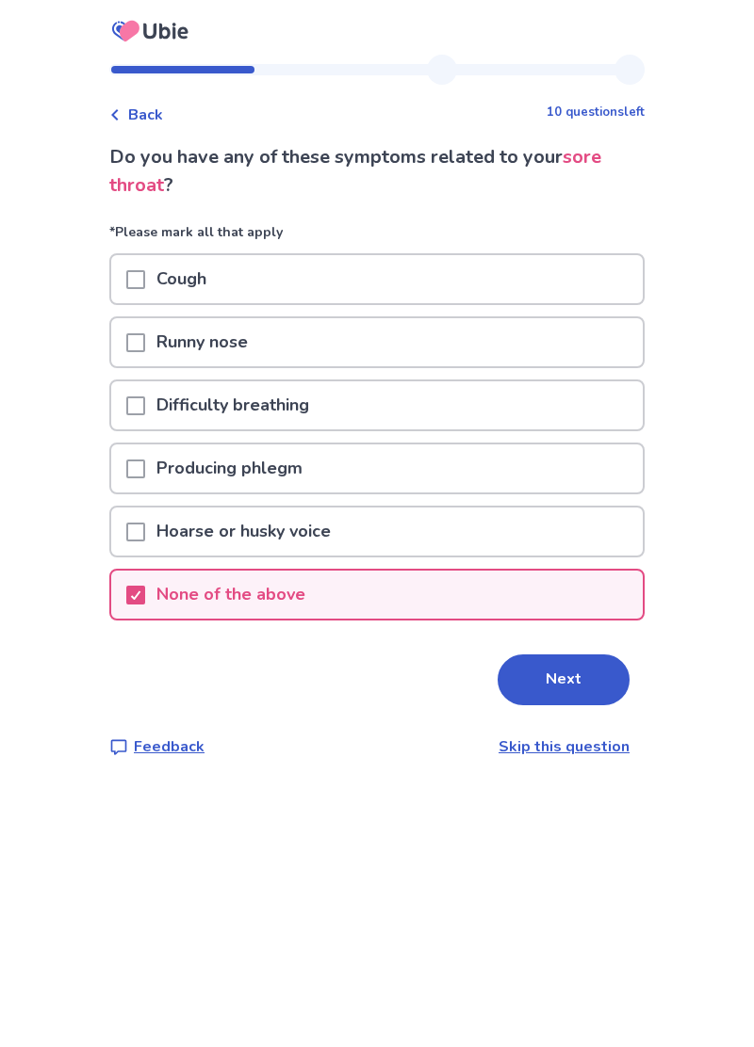
click at [548, 684] on button "Next" at bounding box center [563, 680] width 132 height 51
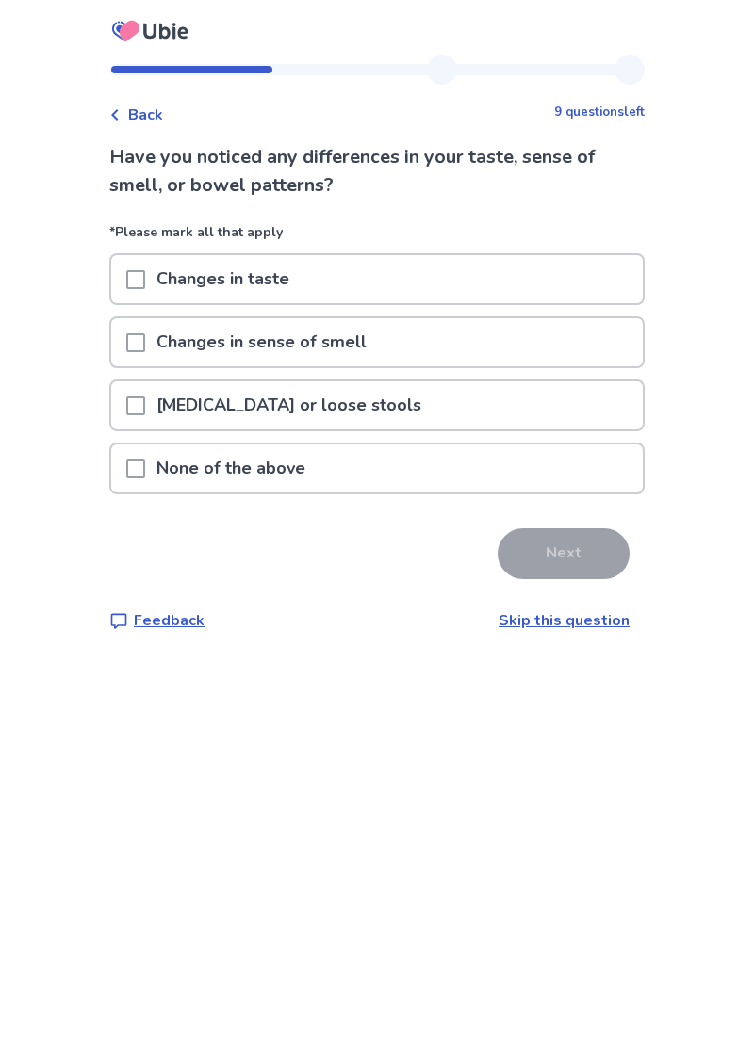
click at [145, 475] on span at bounding box center [135, 469] width 19 height 19
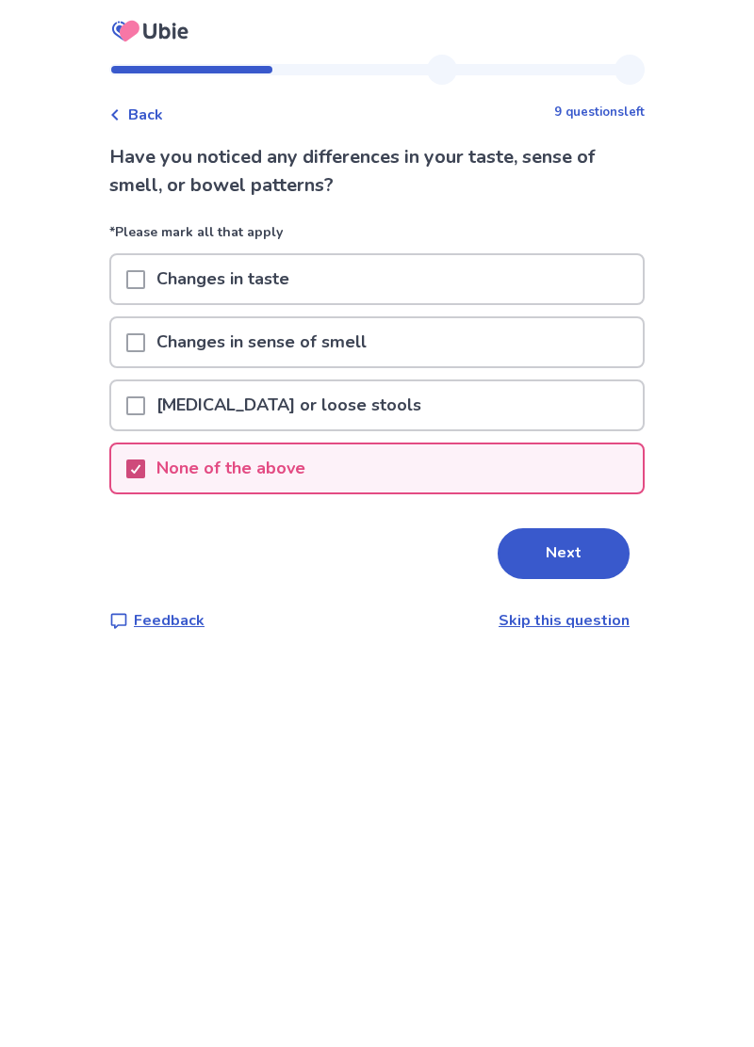
click at [547, 542] on button "Next" at bounding box center [563, 553] width 132 height 51
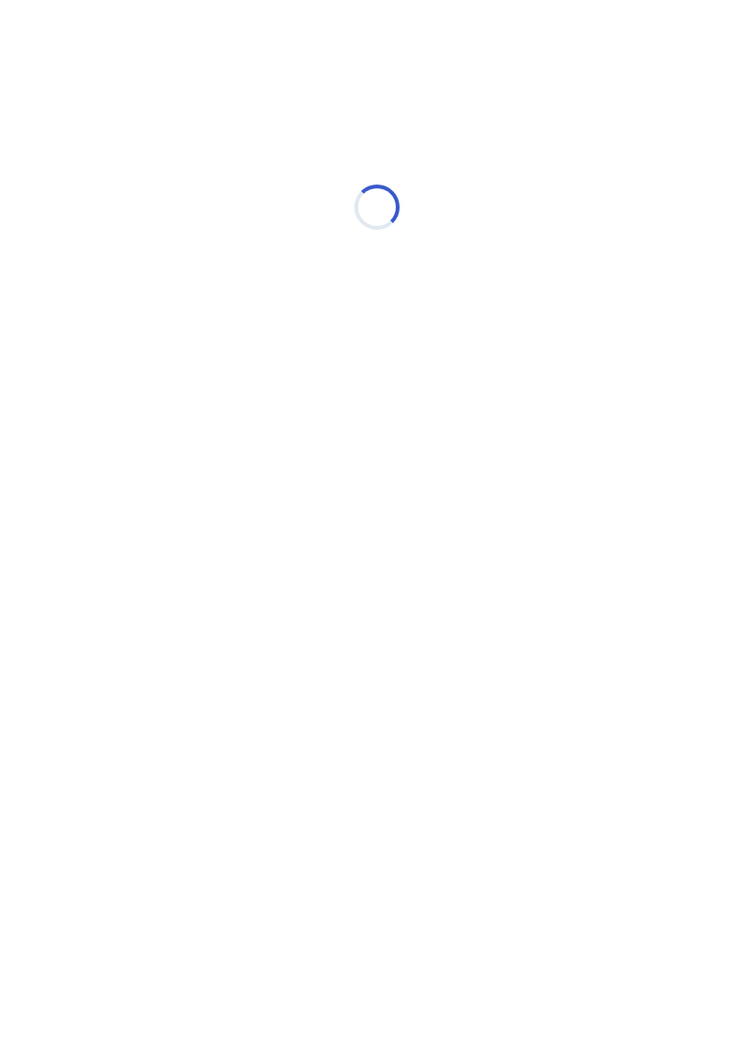
select select "*"
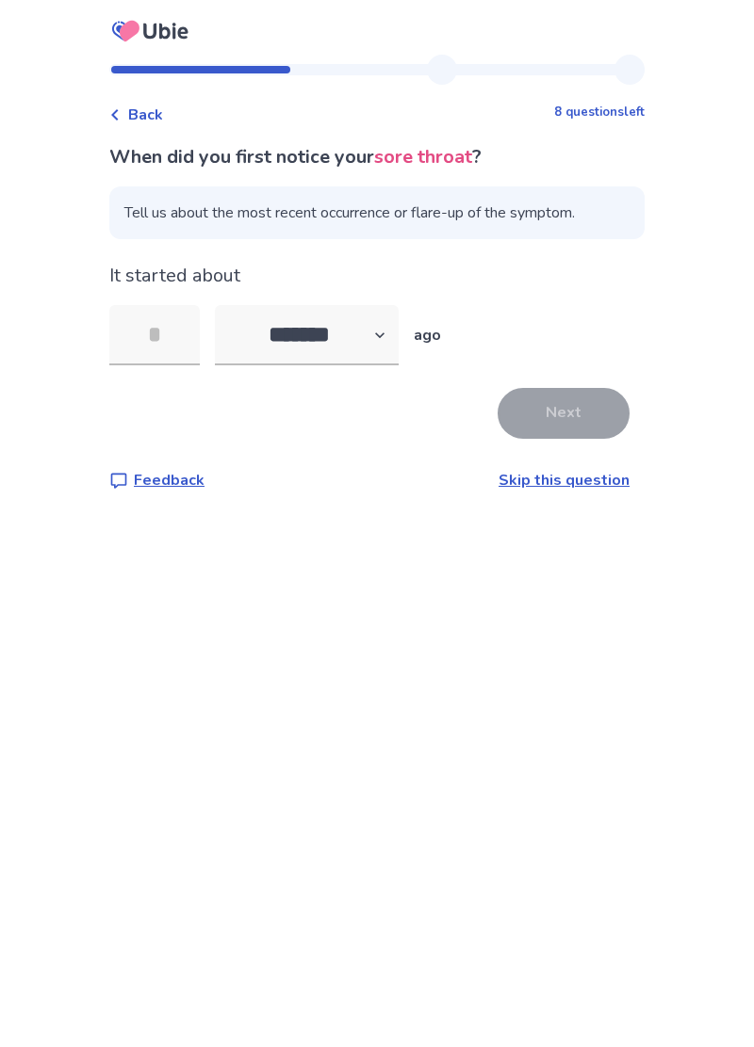
type input "*"
click at [559, 422] on button "Next" at bounding box center [563, 413] width 132 height 51
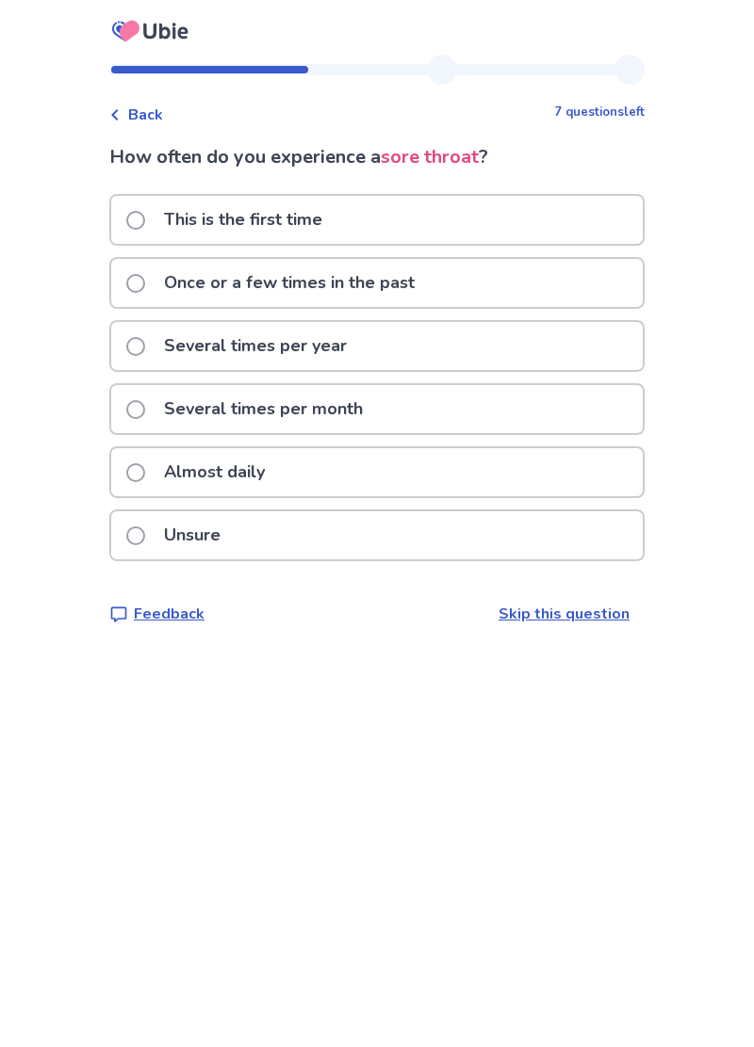
click at [138, 347] on span at bounding box center [135, 346] width 19 height 19
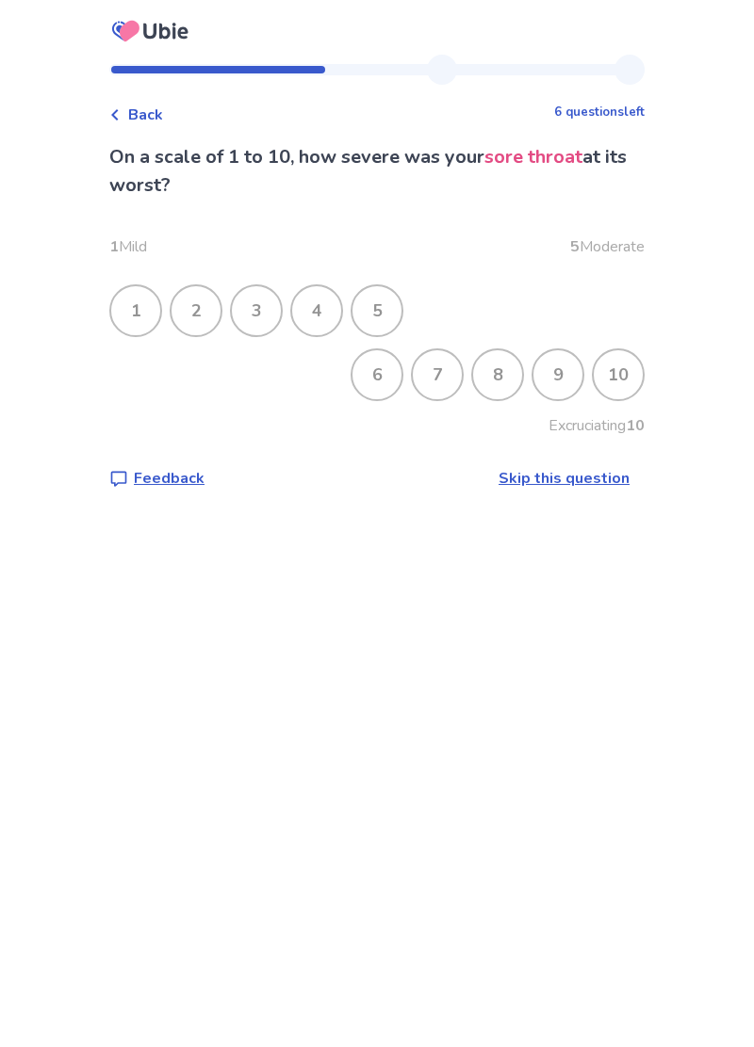
click at [430, 374] on div "7" at bounding box center [437, 374] width 49 height 49
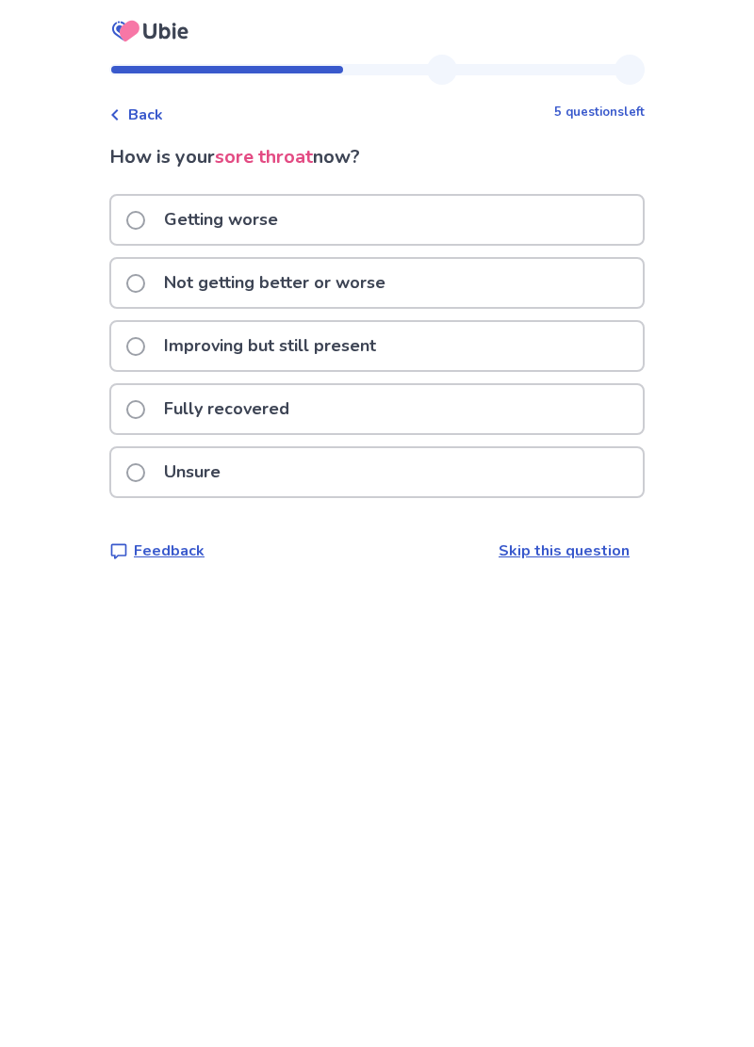
click at [143, 286] on span at bounding box center [135, 283] width 19 height 19
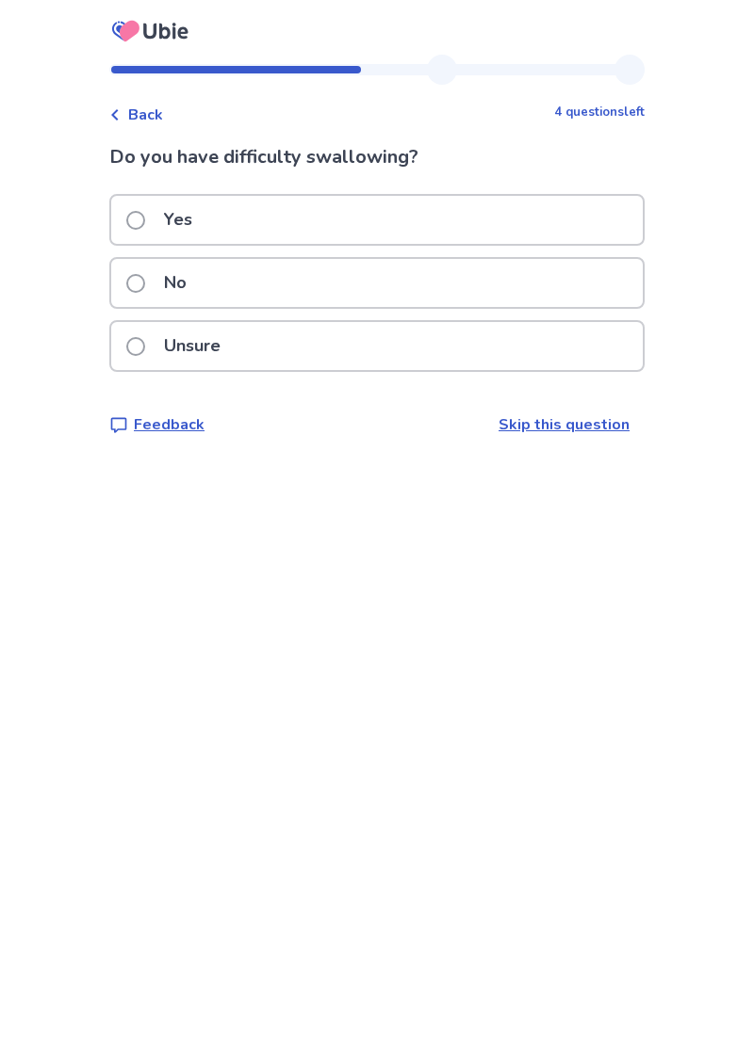
click at [145, 284] on span at bounding box center [135, 283] width 19 height 19
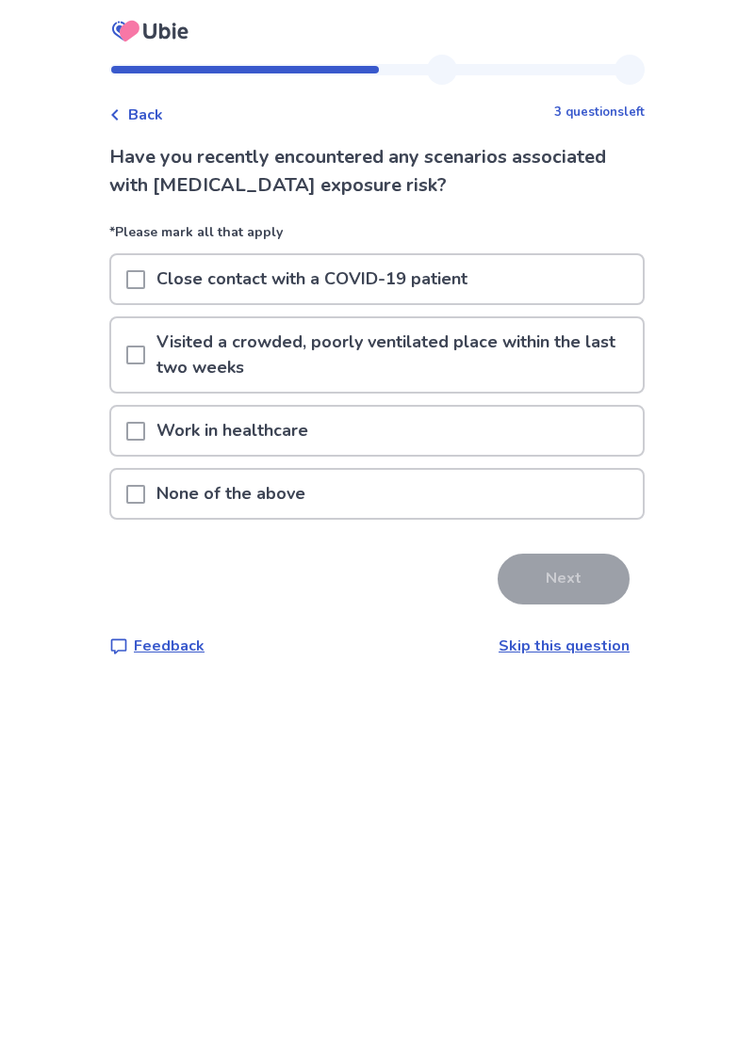
click at [140, 508] on div at bounding box center [135, 494] width 19 height 48
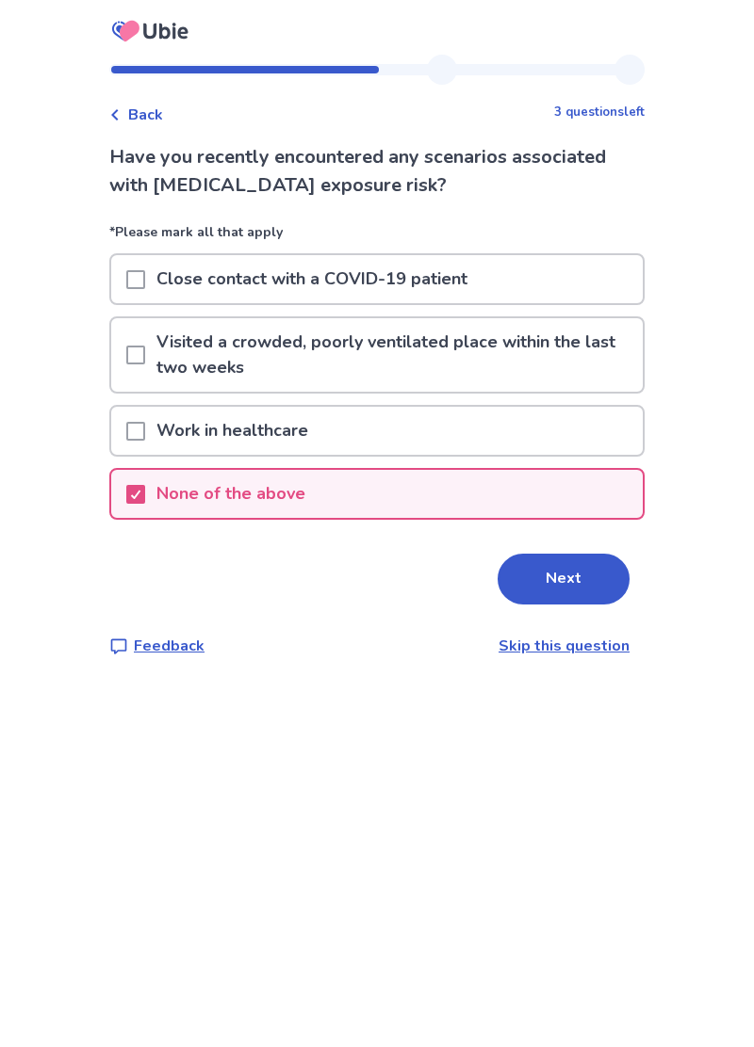
click at [549, 579] on button "Next" at bounding box center [563, 579] width 132 height 51
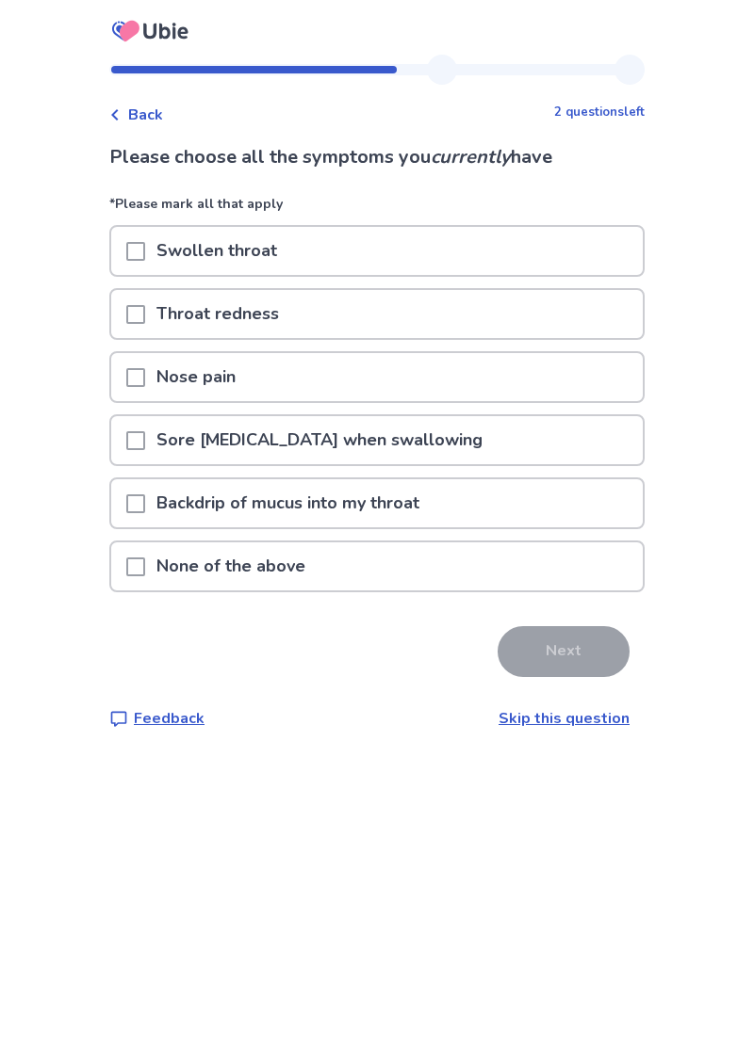
click at [143, 445] on span at bounding box center [135, 440] width 19 height 19
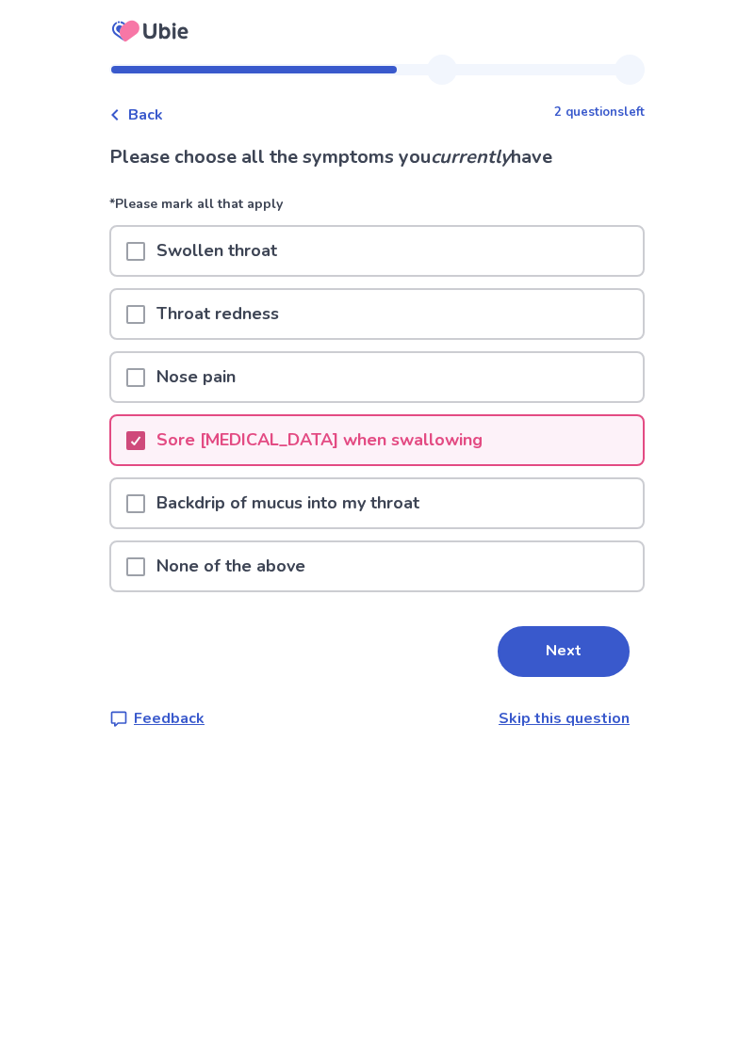
click at [145, 316] on span at bounding box center [135, 314] width 19 height 19
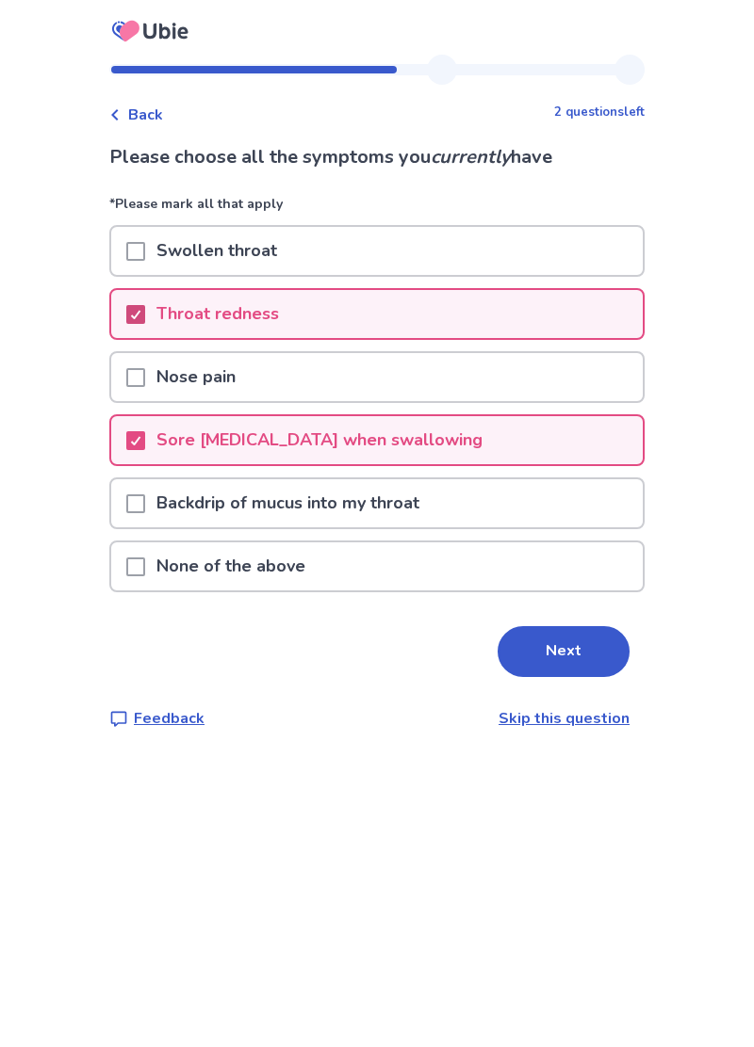
click at [145, 249] on span at bounding box center [135, 251] width 19 height 19
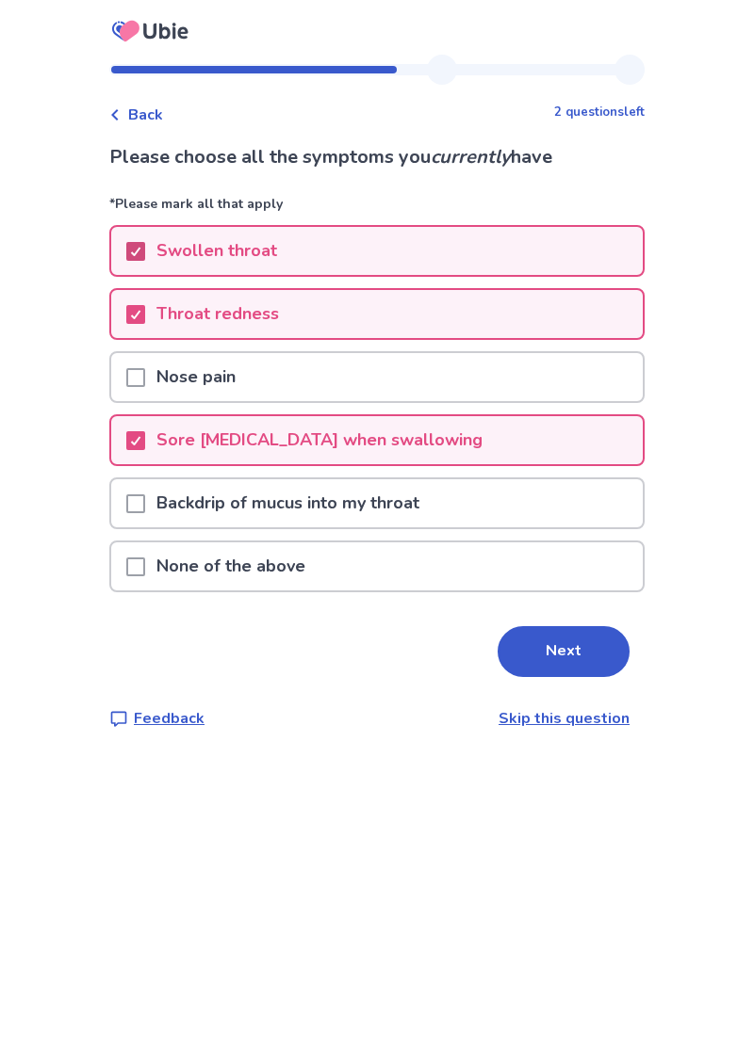
click at [582, 664] on button "Next" at bounding box center [563, 651] width 132 height 51
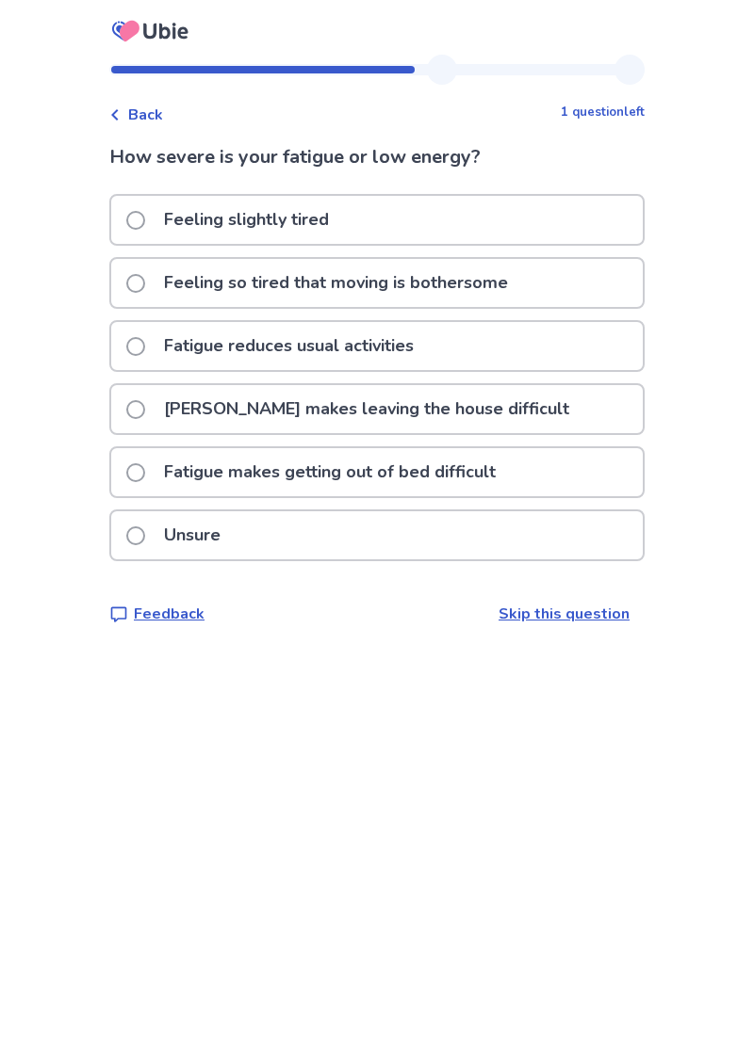
click at [145, 345] on span at bounding box center [135, 346] width 19 height 19
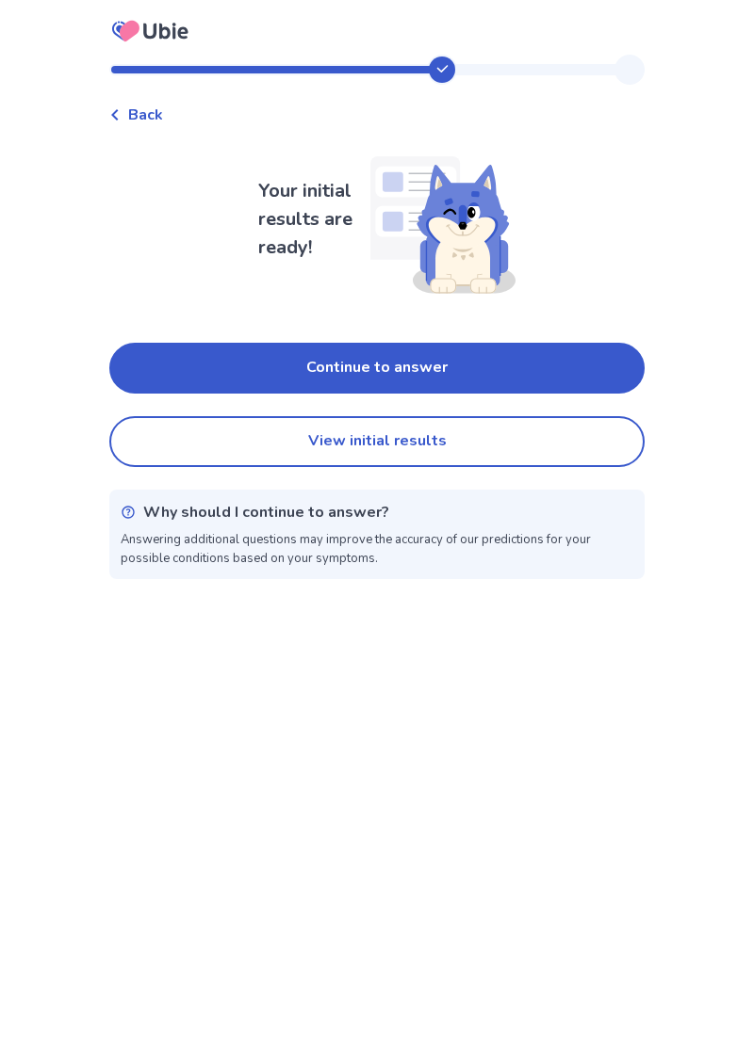
click at [407, 366] on button "Continue to answer" at bounding box center [376, 368] width 535 height 51
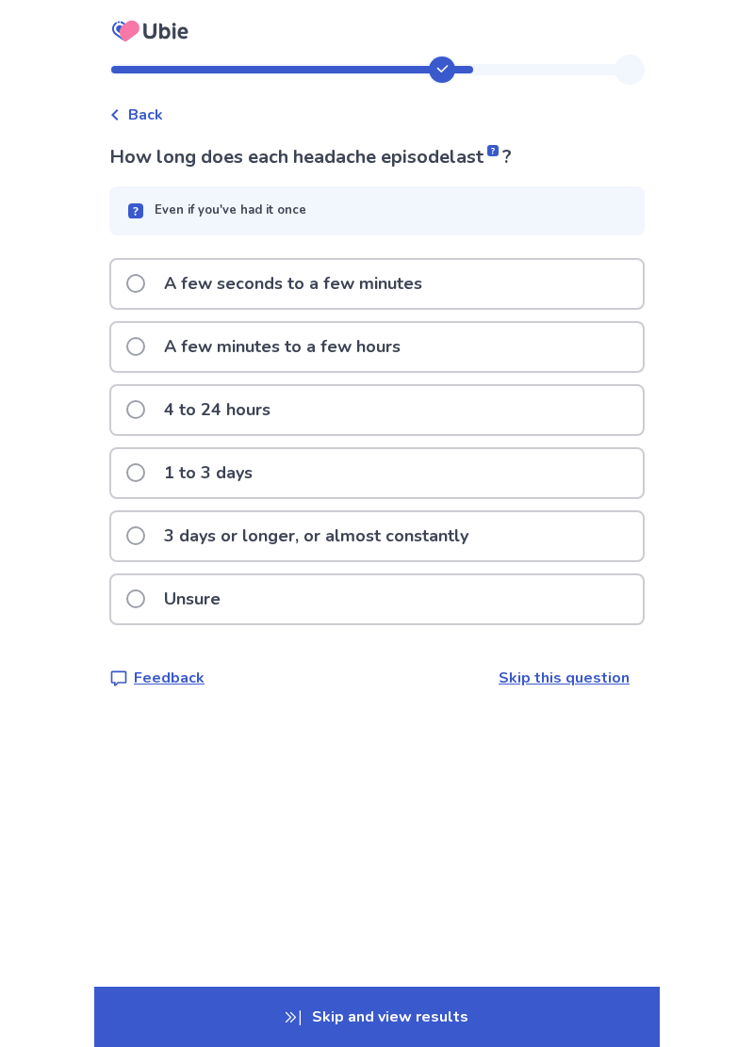
click at [145, 413] on span at bounding box center [135, 409] width 19 height 19
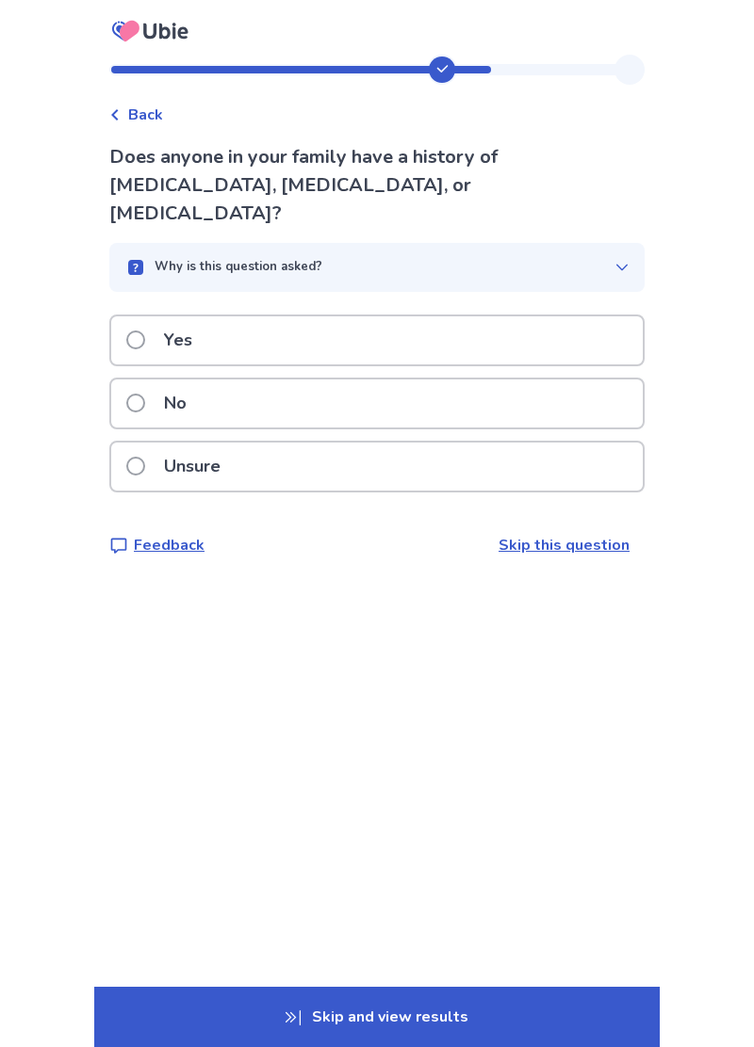
click at [145, 331] on span at bounding box center [135, 340] width 19 height 19
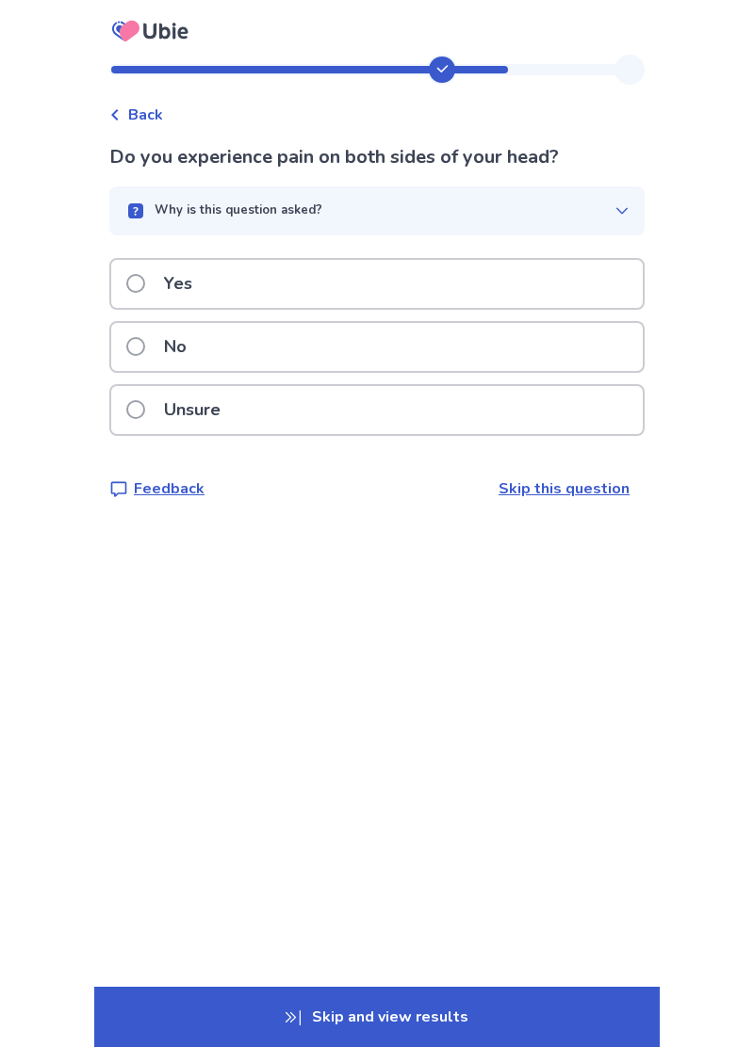
click at [145, 283] on span at bounding box center [135, 283] width 19 height 19
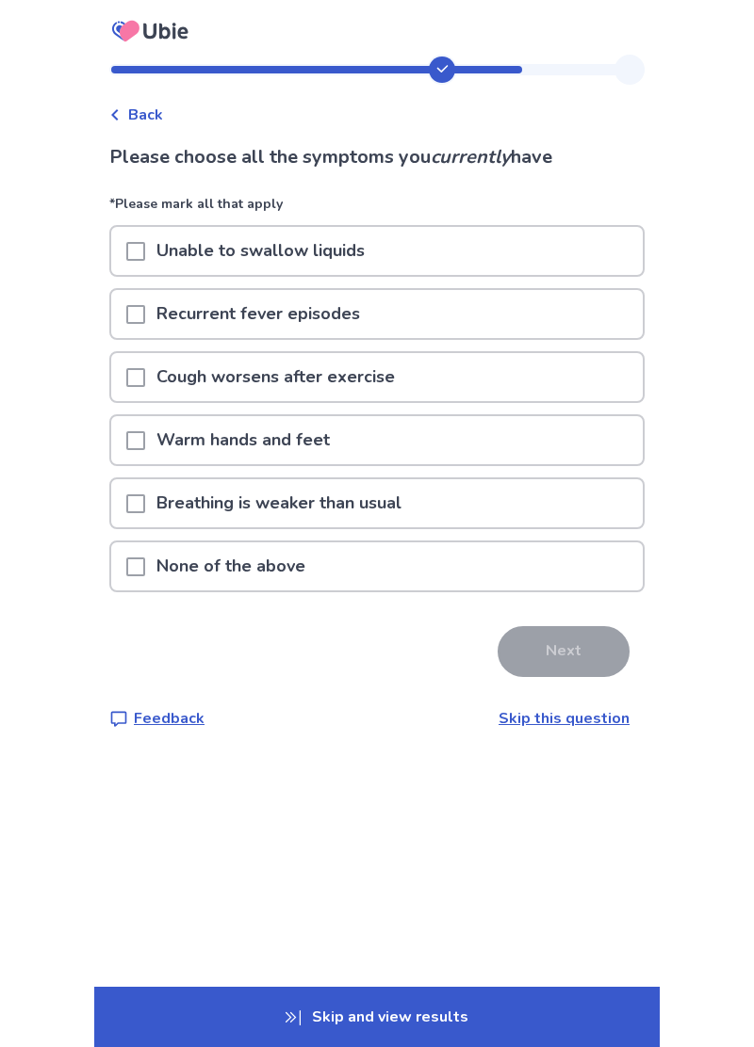
click at [145, 567] on span at bounding box center [135, 567] width 19 height 19
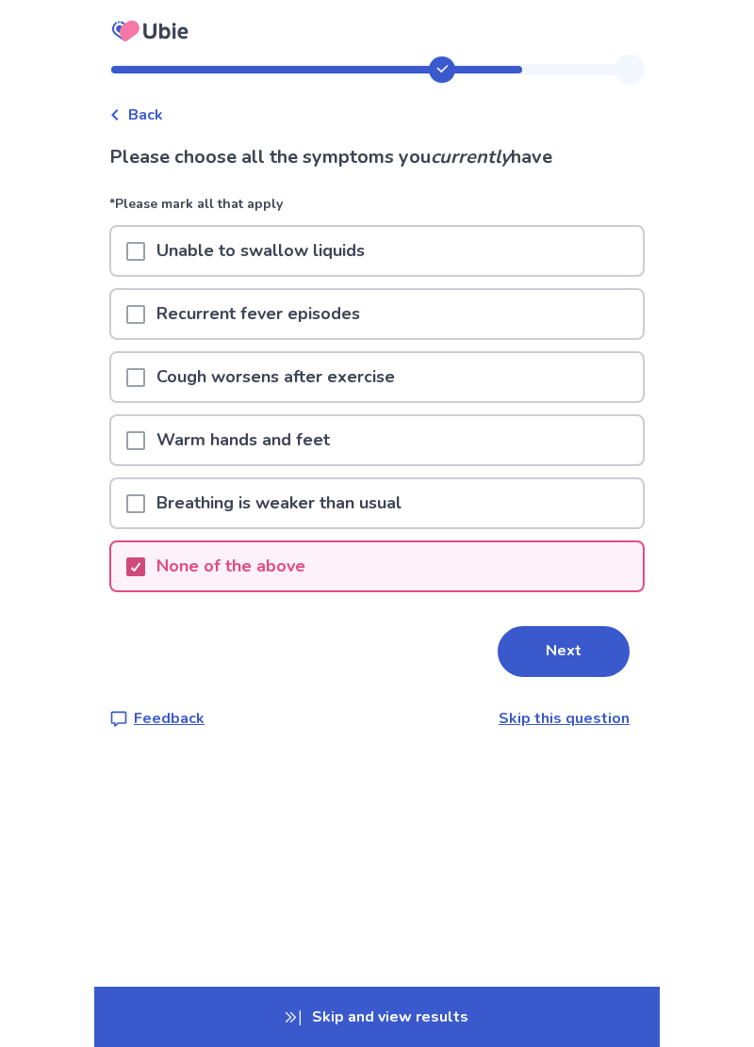
click at [550, 656] on button "Next" at bounding box center [563, 651] width 132 height 51
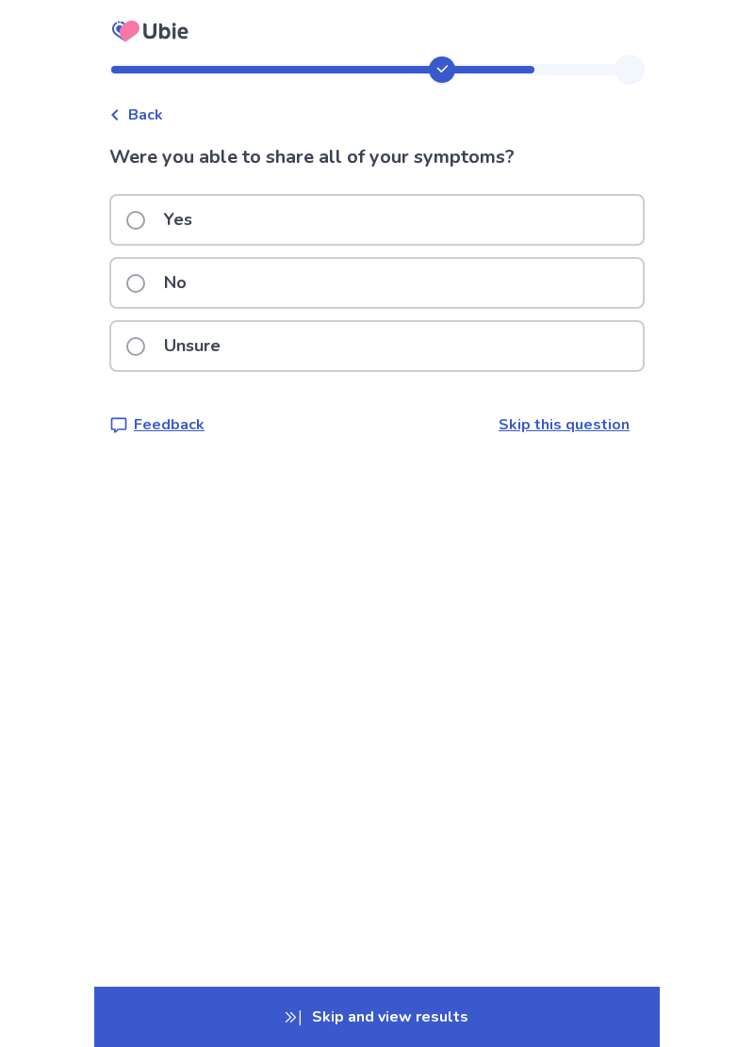
click at [145, 221] on span at bounding box center [135, 220] width 19 height 19
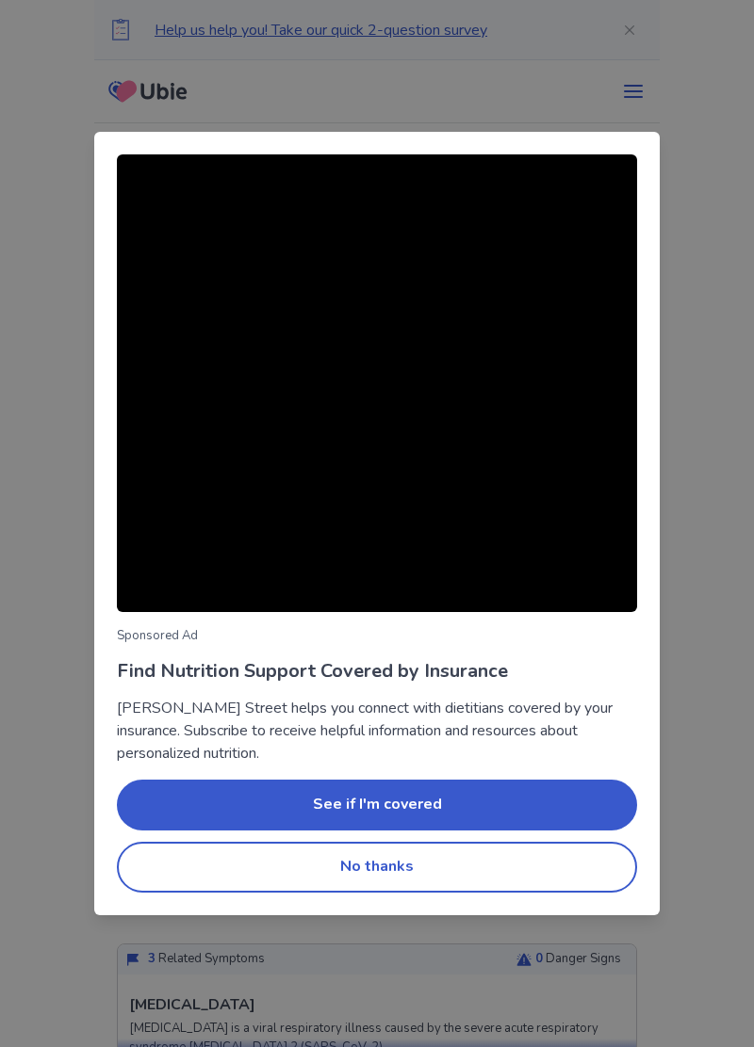
click at [375, 871] on button "No thanks" at bounding box center [377, 867] width 520 height 51
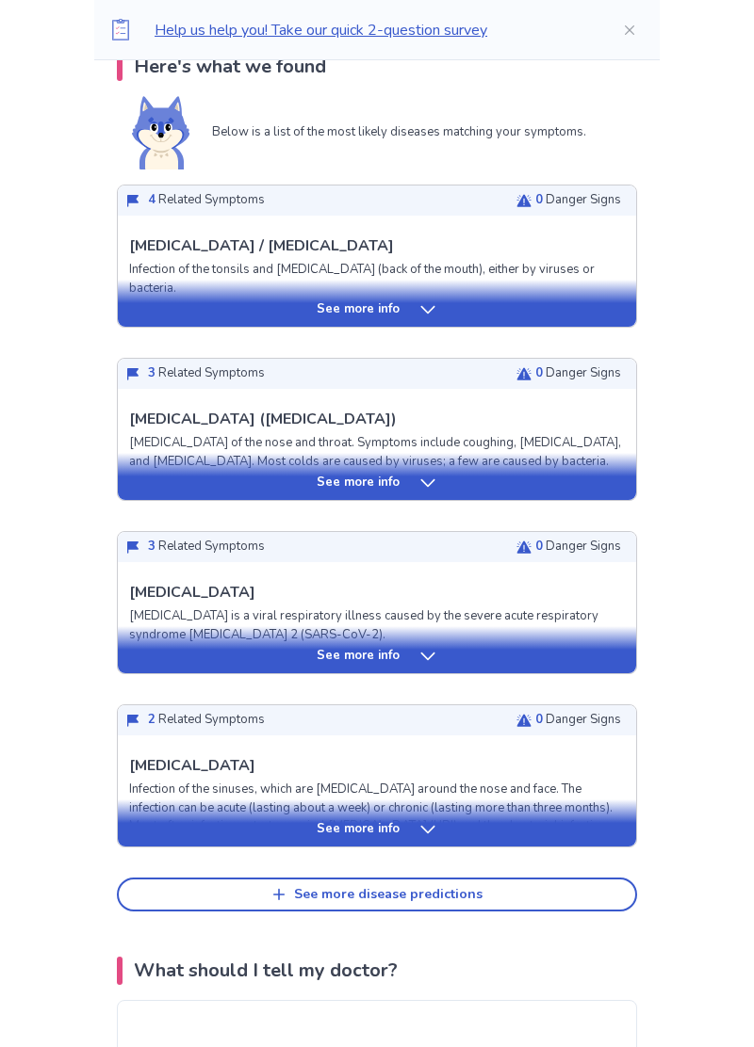
scroll to position [398, 0]
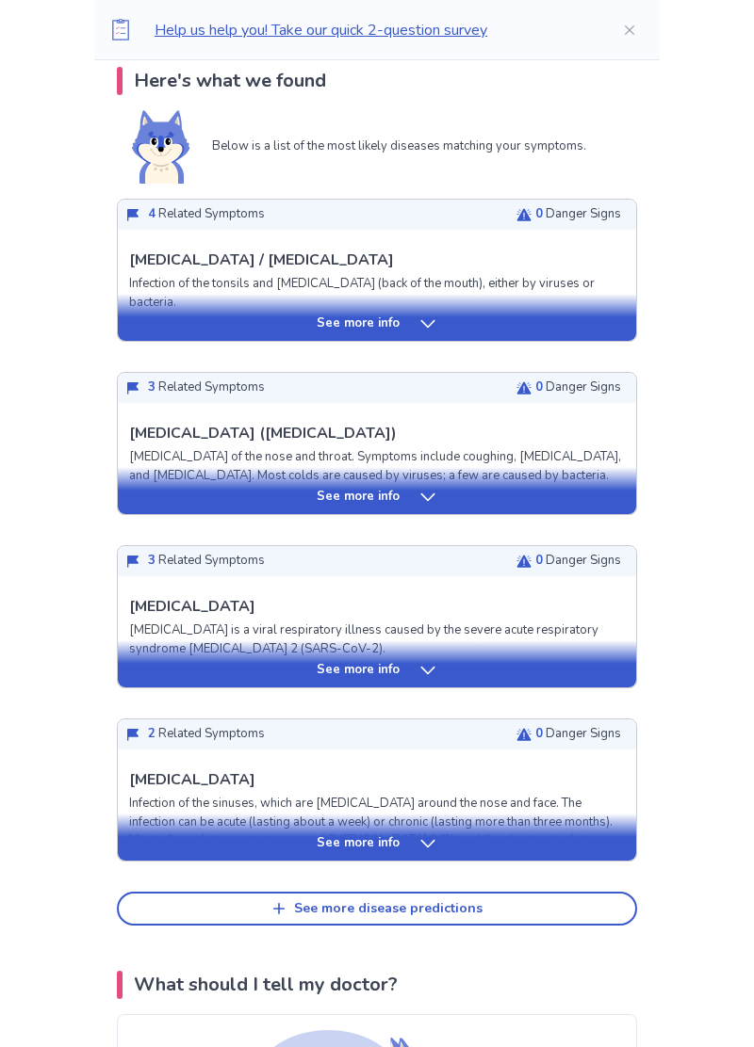
click at [433, 670] on icon at bounding box center [427, 670] width 19 height 19
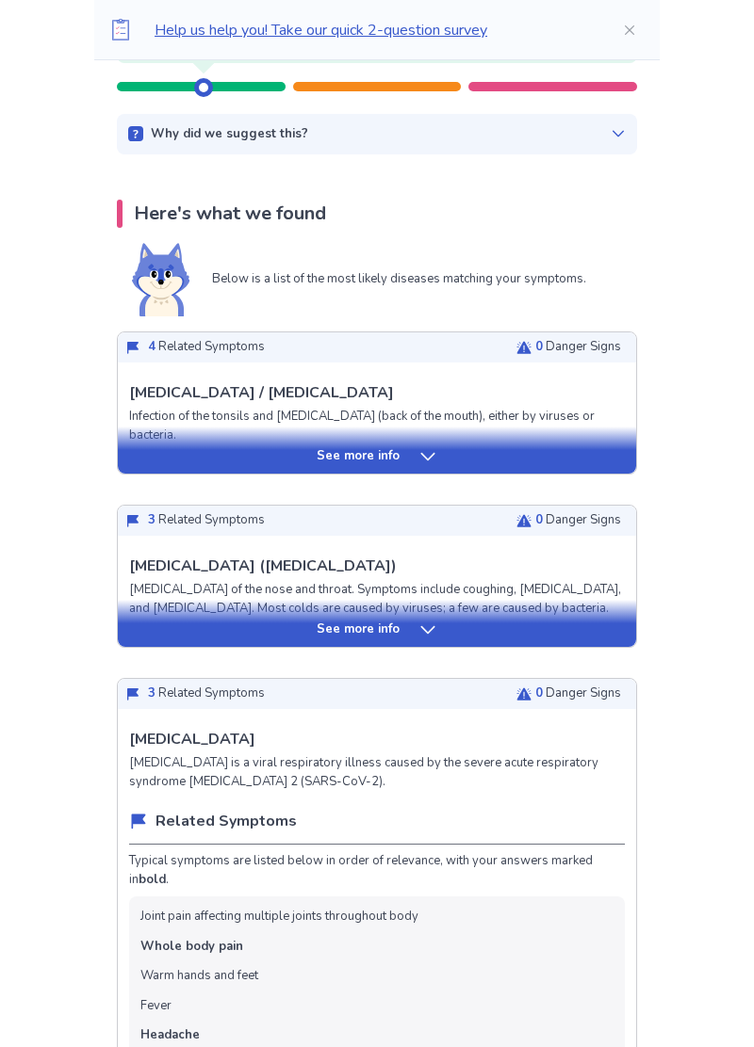
scroll to position [265, 0]
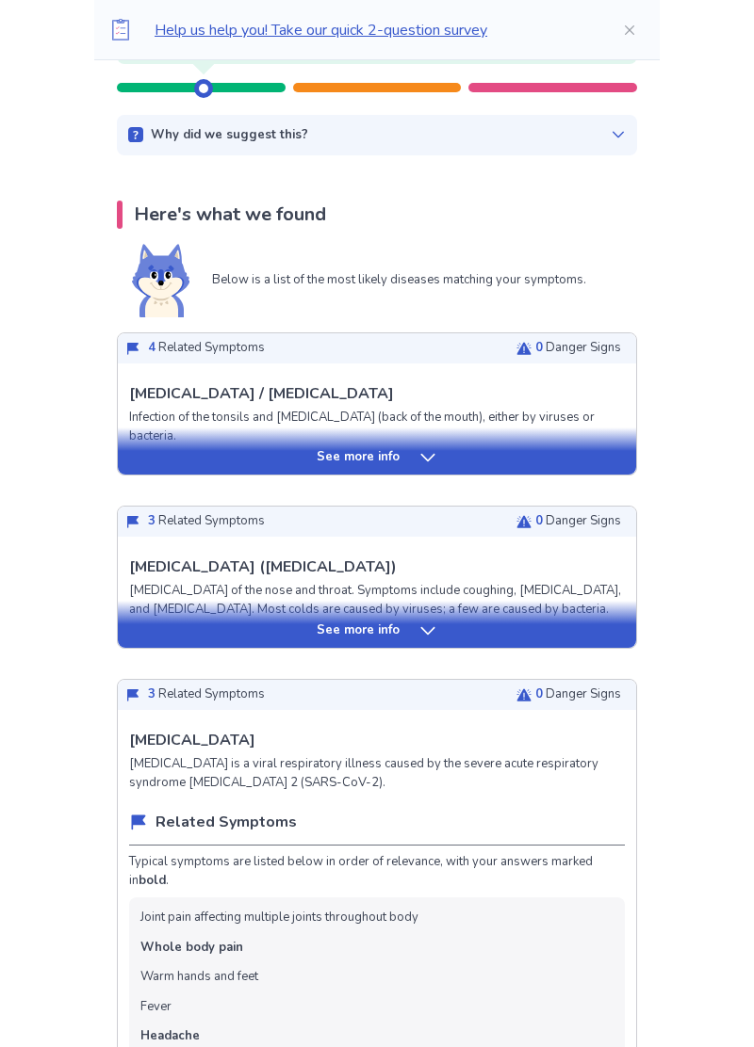
click at [435, 629] on div "See more info" at bounding box center [377, 631] width 518 height 19
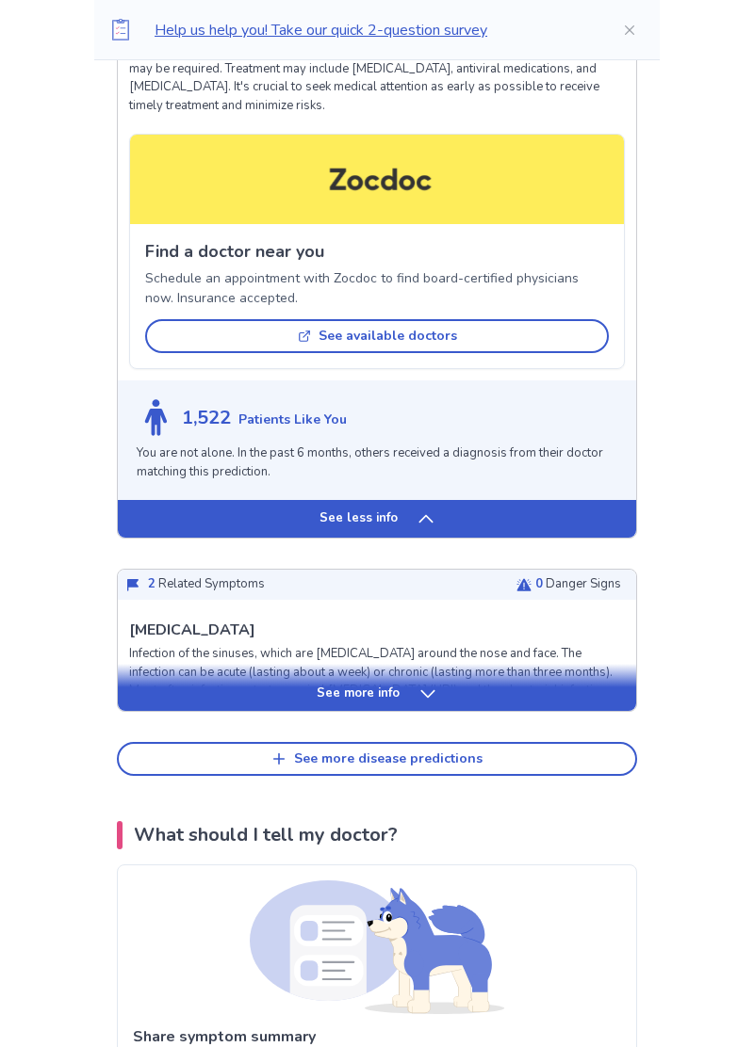
scroll to position [2796, 0]
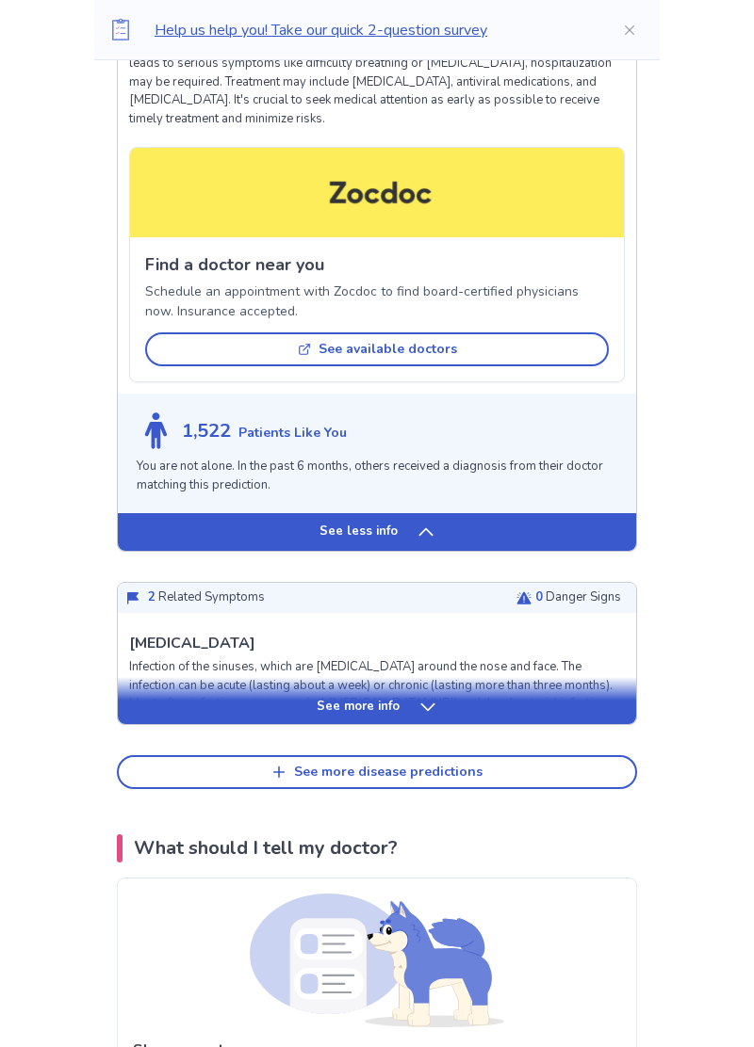
click at [462, 705] on div "See more info" at bounding box center [377, 707] width 518 height 19
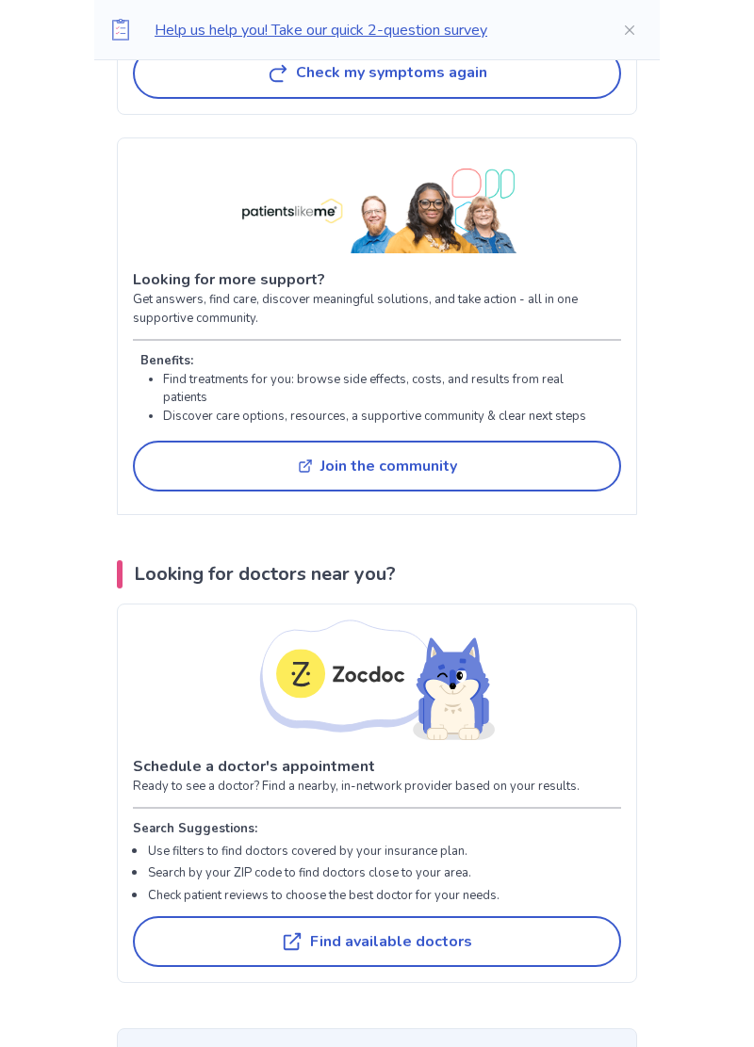
scroll to position [6904, 0]
